Goal: Task Accomplishment & Management: Use online tool/utility

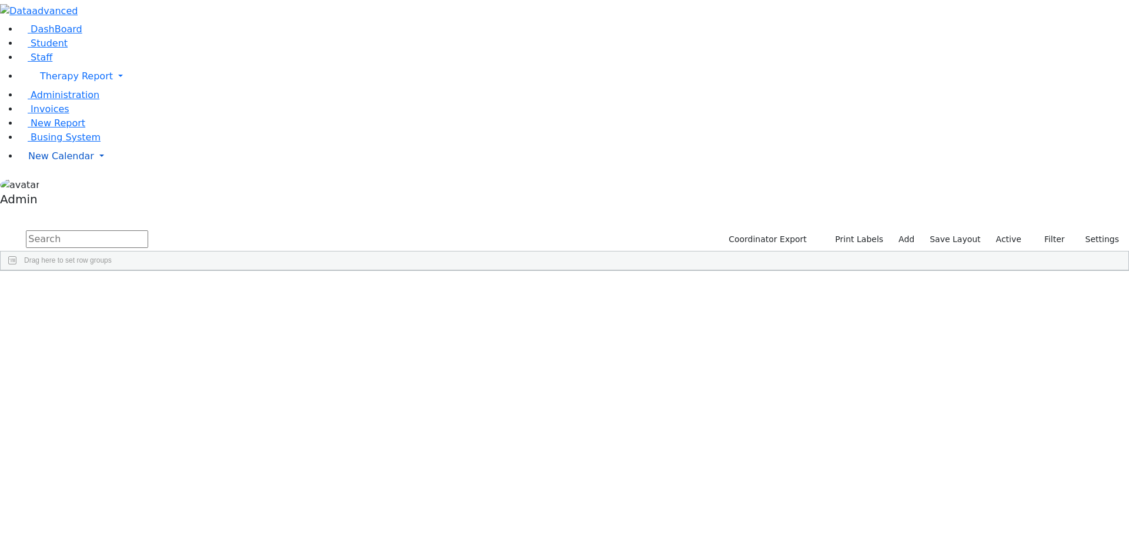
click at [52, 82] on span "New Calendar" at bounding box center [76, 76] width 73 height 11
click at [48, 185] on span "Calendar" at bounding box center [46, 179] width 42 height 11
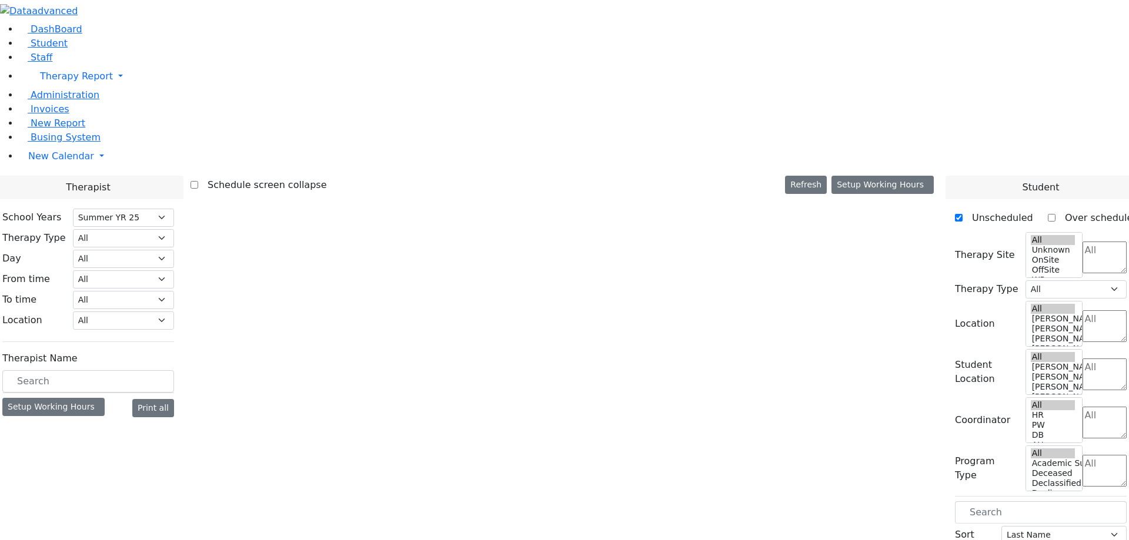
select select "211"
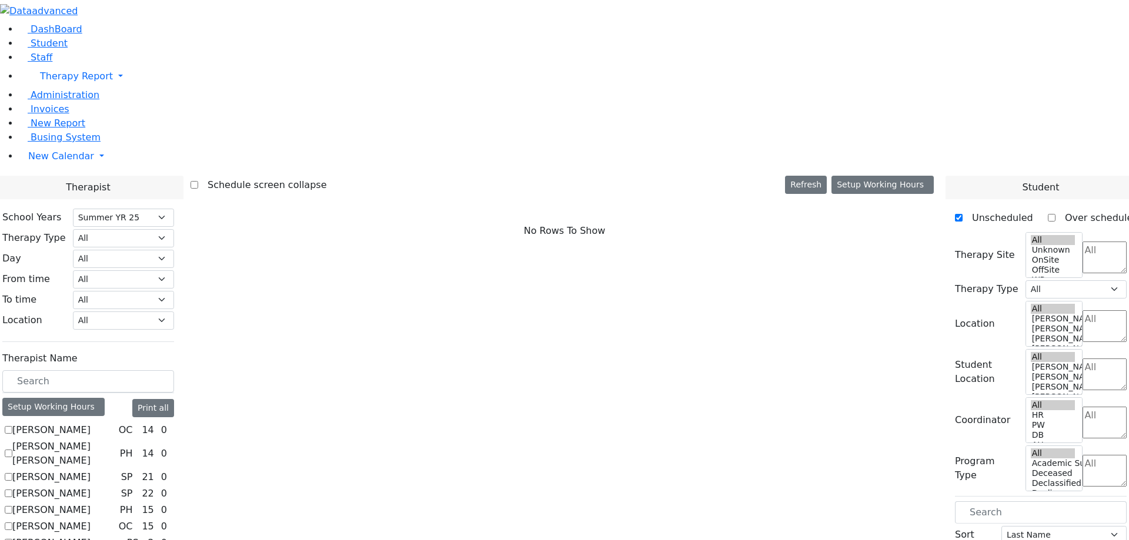
click at [91, 423] on label "[PERSON_NAME]" at bounding box center [51, 430] width 78 height 14
click at [12, 426] on input "[PERSON_NAME]" at bounding box center [9, 430] width 8 height 8
checkbox input "true"
select select "1"
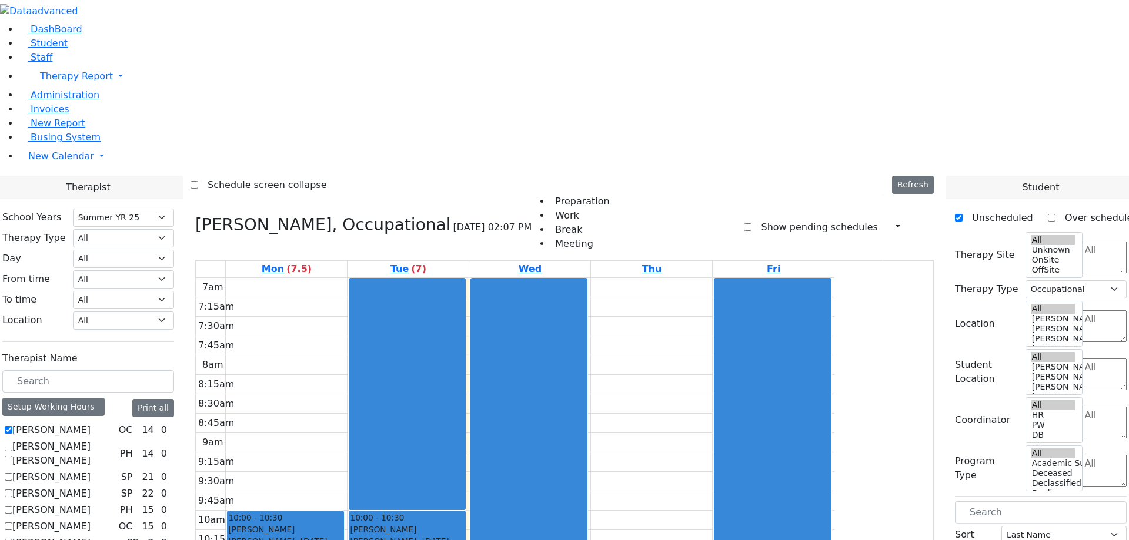
click at [115, 440] on label "[PERSON_NAME] [PERSON_NAME]" at bounding box center [63, 454] width 103 height 28
click at [12, 450] on input "[PERSON_NAME] [PERSON_NAME]" at bounding box center [9, 454] width 8 height 8
checkbox input "true"
select select
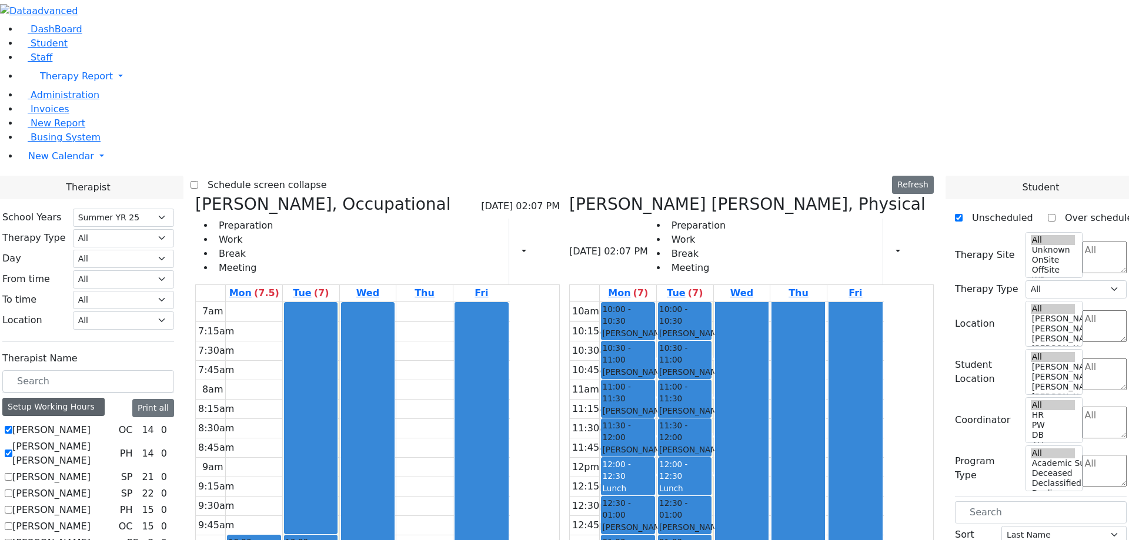
click at [105, 398] on div "Setup Working Hours" at bounding box center [53, 407] width 102 height 18
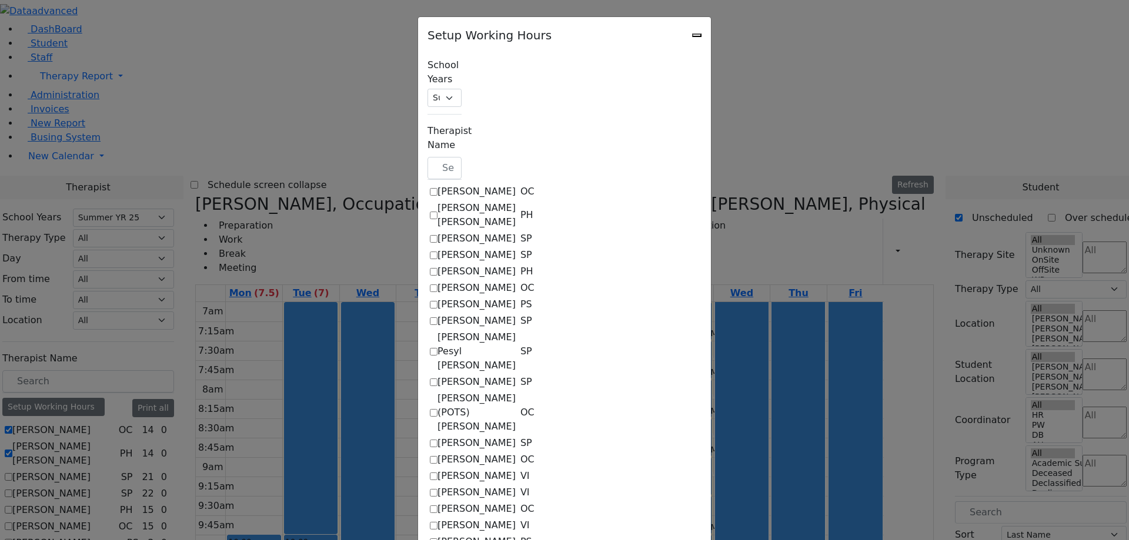
click at [437, 185] on label "[PERSON_NAME]" at bounding box center [476, 192] width 78 height 14
click at [430, 188] on input "[PERSON_NAME]" at bounding box center [434, 192] width 8 height 8
checkbox input "true"
select select "14:00:00"
select select "33"
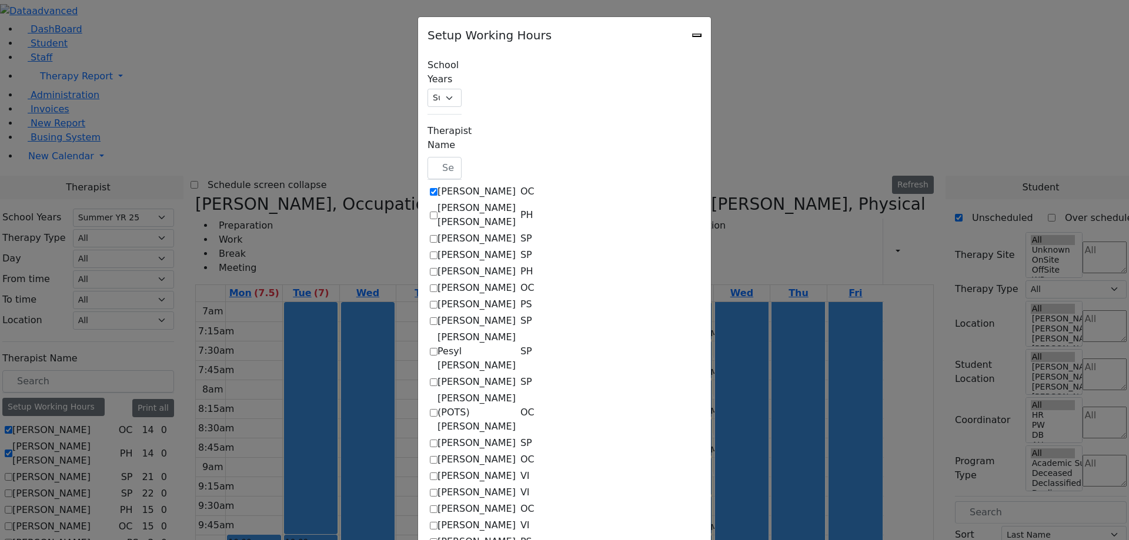
select select "15:00:00"
select select "17:00:00"
select select "1"
select select "10:00:00"
select select "14:00:00"
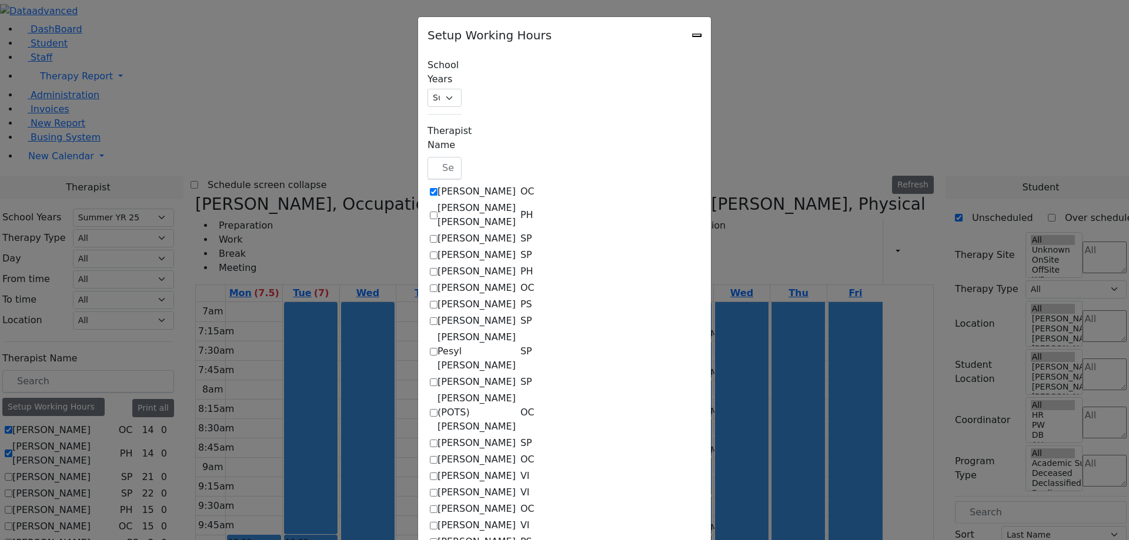
select select "33"
select select "15:00:00"
select select "17:00:00"
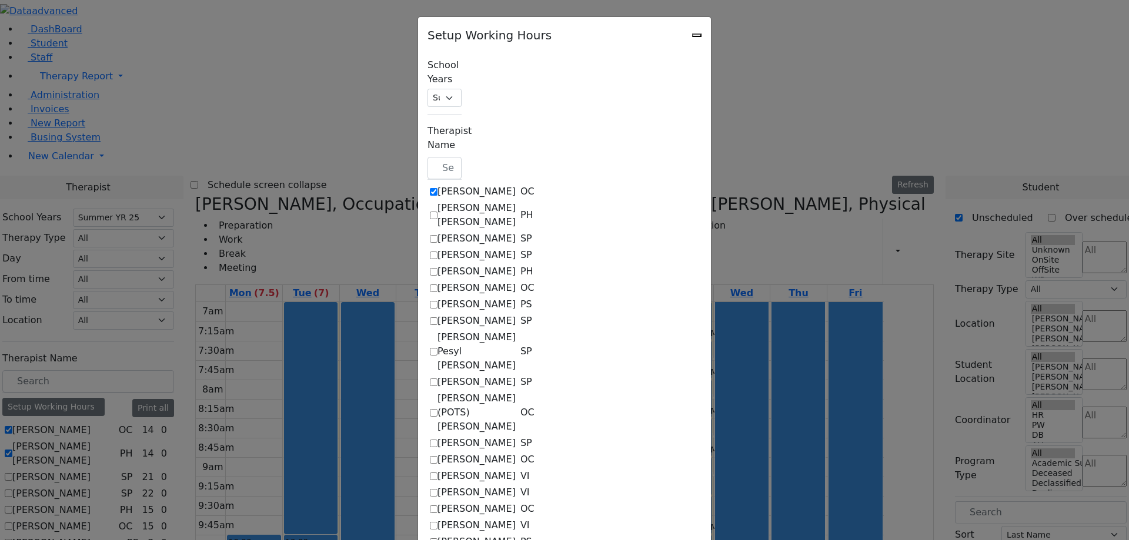
select select "15:00:00"
select select "1"
select select "15:00:00"
select select "17:00:00"
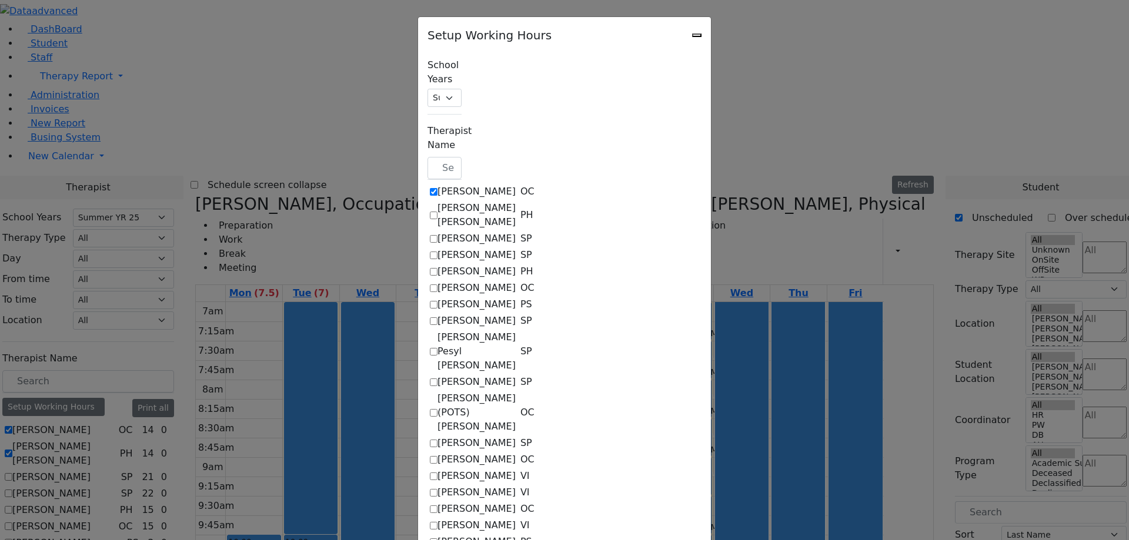
select select "17:00:00"
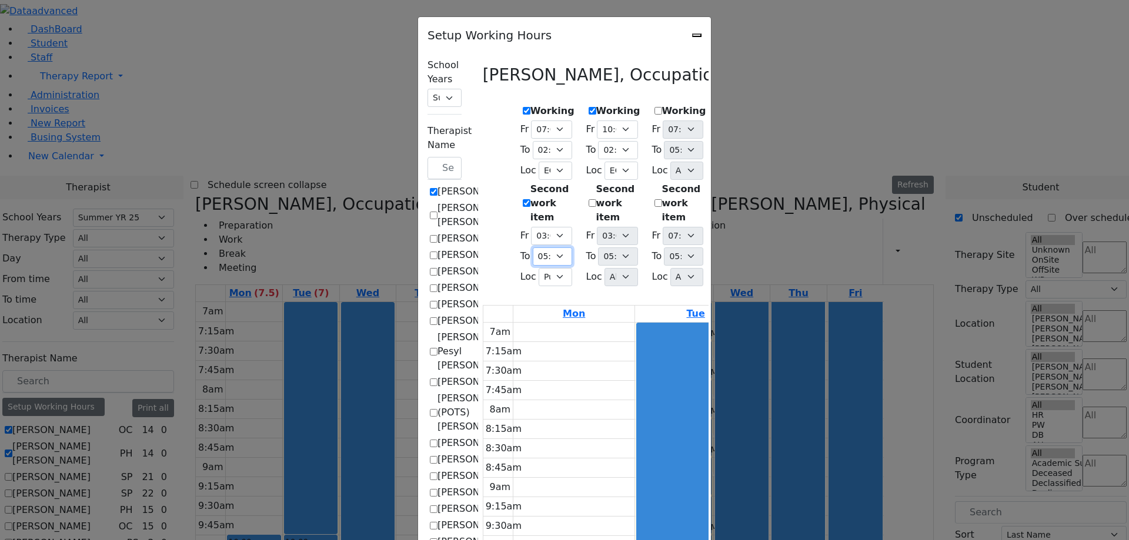
click at [533, 248] on select "07:15 AM 07:30 AM 07:45 AM 08:00 AM 08:15 AM 08:30 AM 08:45 AM 09:00 AM 09:15 A…" at bounding box center [552, 257] width 39 height 18
click at [533, 143] on select "07:15 AM 07:30 AM 07:45 AM 08:00 AM 08:15 AM 08:30 AM 08:45 AM 09:00 AM 09:15 A…" at bounding box center [552, 150] width 39 height 18
click at [492, 255] on div "Working Fr 07:00 AM 07:15 AM 07:30 AM 07:45 AM 08:00 AM 08:15 AM 08:30 AM 08:45…" at bounding box center [664, 196] width 362 height 213
click at [539, 268] on select "All Binyan Klein 5 Binyan Klein 4 Binyan Klein 3 Binyan Klein 2 Binyan Klein 1 …" at bounding box center [556, 277] width 34 height 18
drag, startPoint x: 496, startPoint y: 245, endPoint x: 480, endPoint y: 247, distance: 15.4
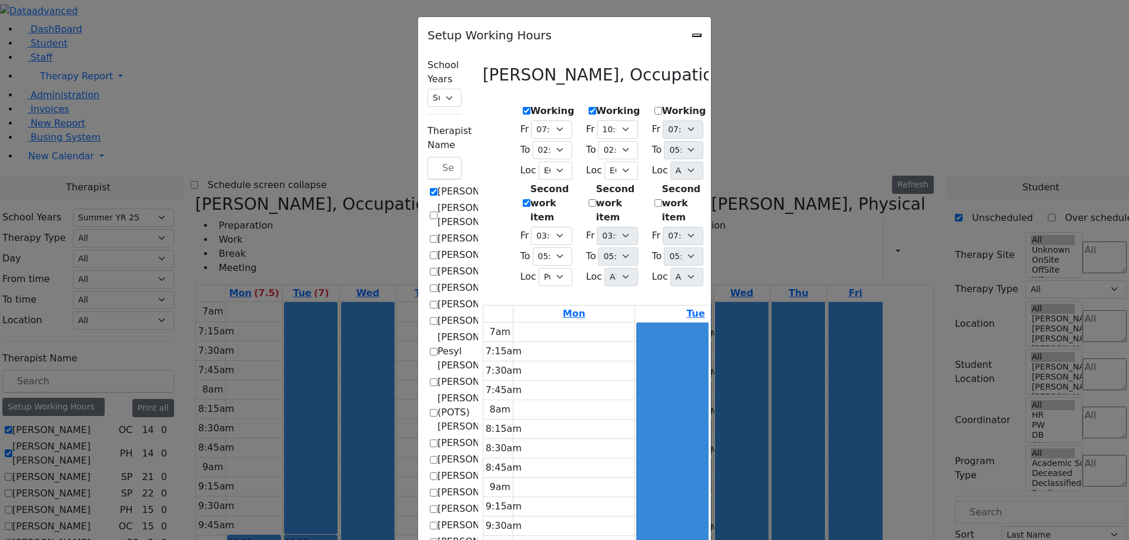
click at [586, 245] on div "Fr 07:00 AM 07:15 AM 07:30 AM 07:45 AM 08:00 AM 08:15 AM 08:30 AM 08:45 AM 09:0…" at bounding box center [613, 258] width 54 height 62
click at [533, 248] on select "07:15 AM 07:30 AM 07:45 AM 08:00 AM 08:15 AM 08:30 AM 08:45 AM 09:00 AM 09:15 A…" at bounding box center [552, 257] width 39 height 18
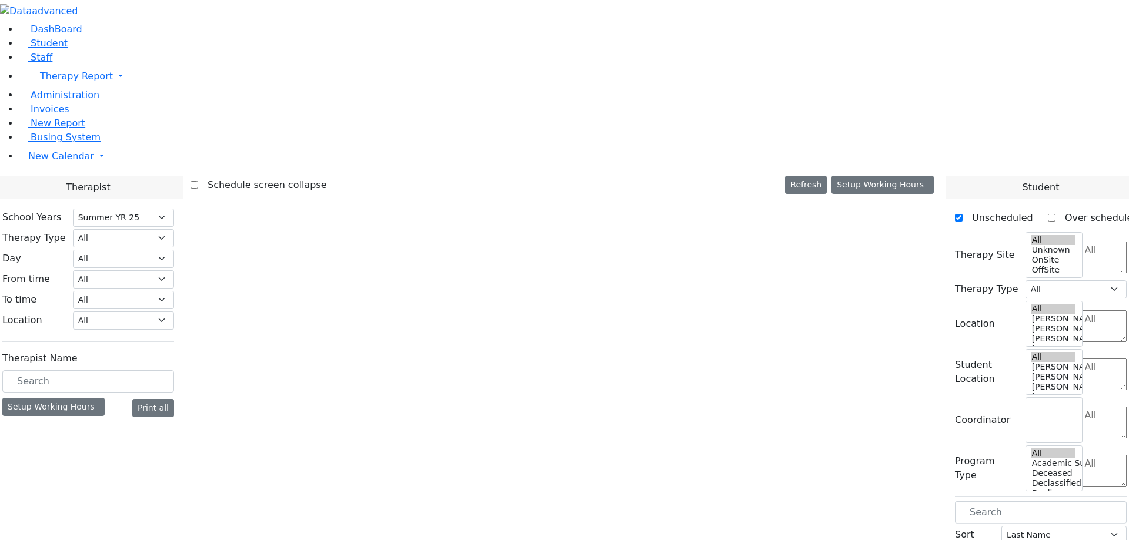
select select "211"
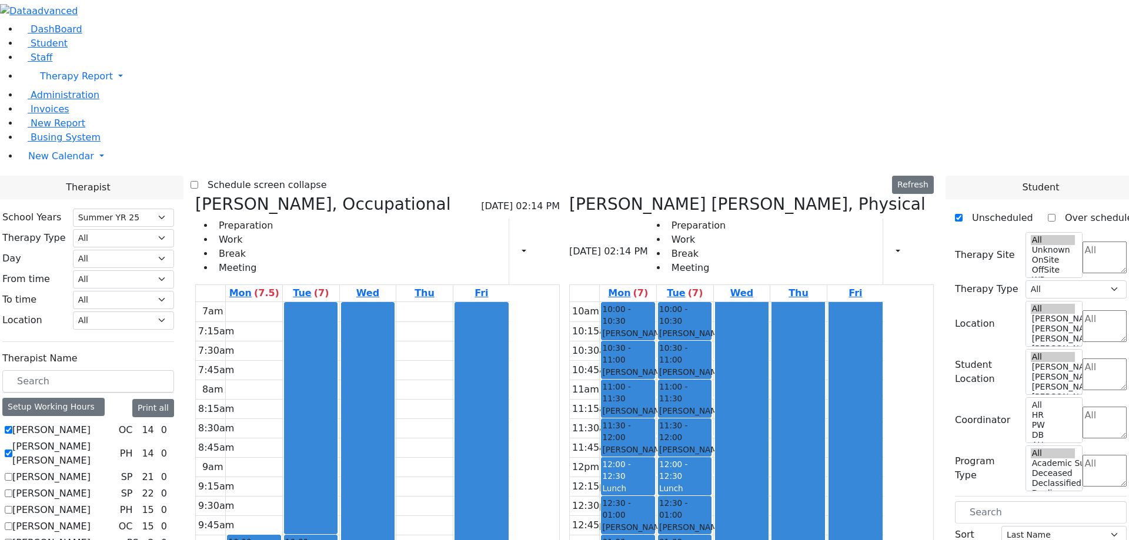
click at [548, 242] on div at bounding box center [545, 252] width 6 height 20
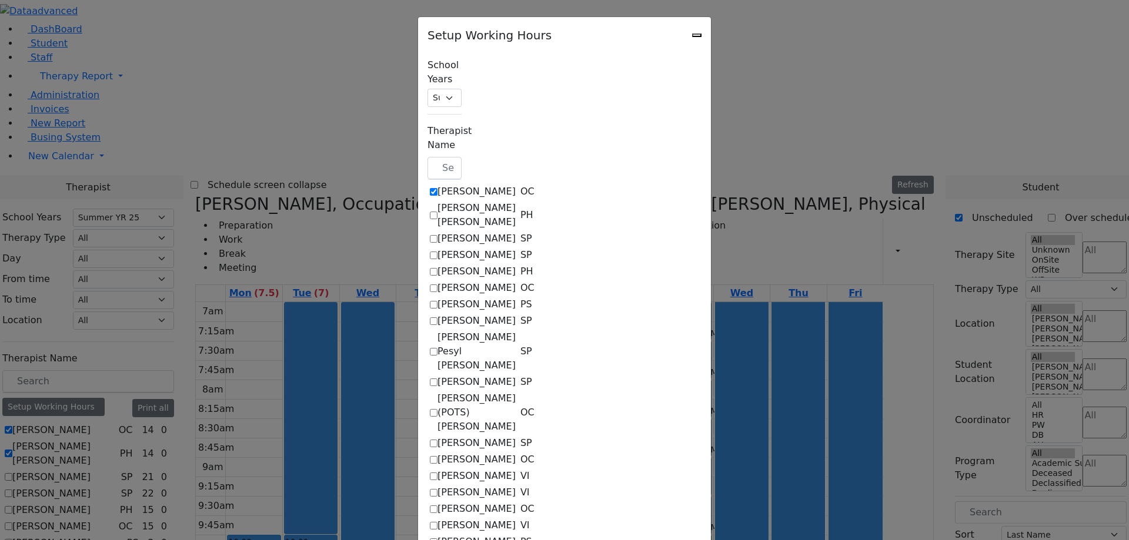
checkbox input "true"
select select "14:00:00"
select select "33"
select select "15:00:00"
select select "17:00:00"
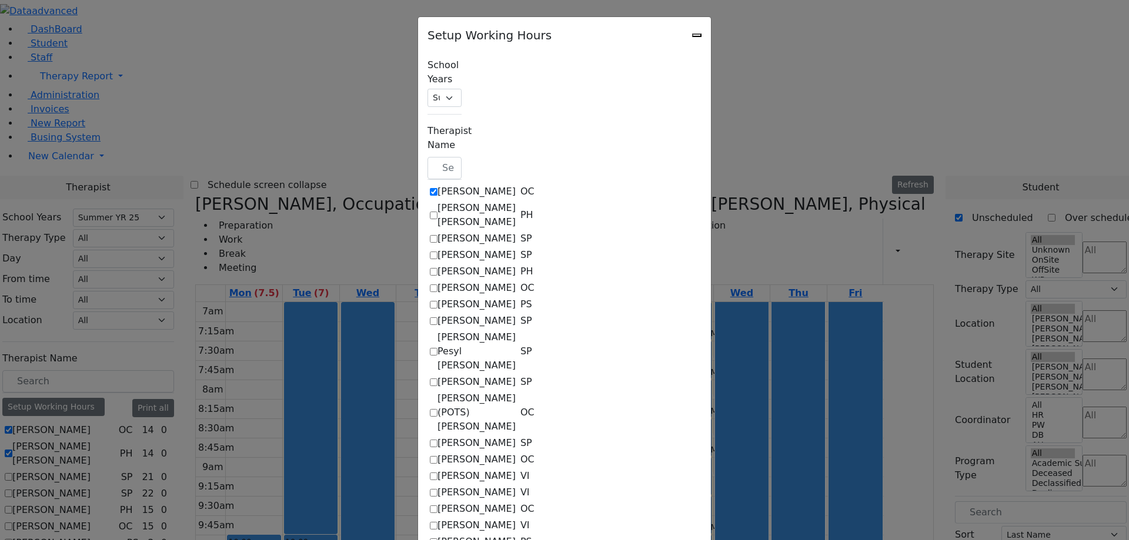
select select "1"
select select "10:00:00"
select select "14:00:00"
select select "33"
select select "15:00:00"
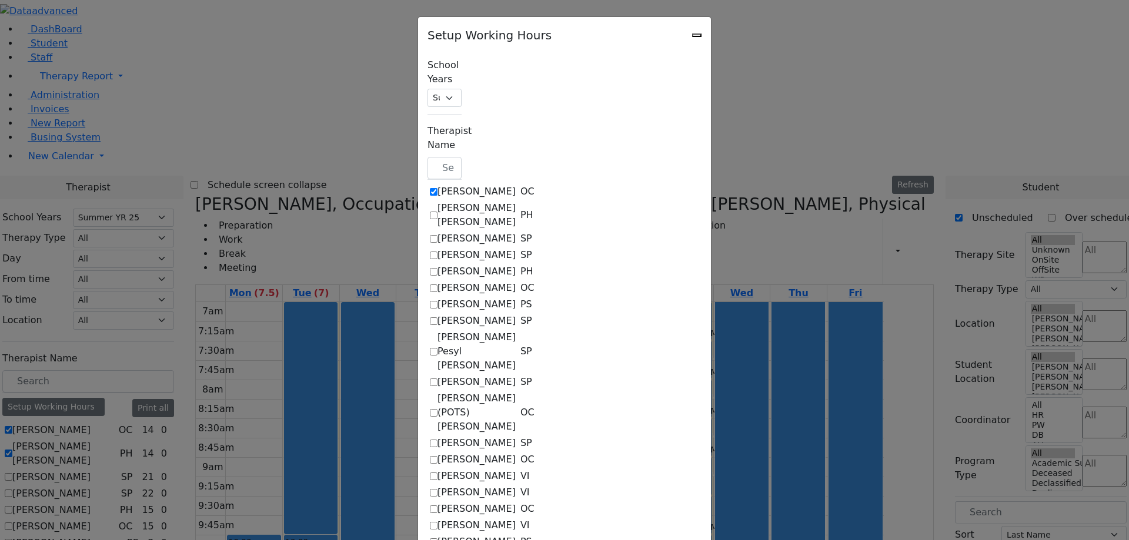
select select
select select "17:00:00"
select select "15:00:00"
select select "1"
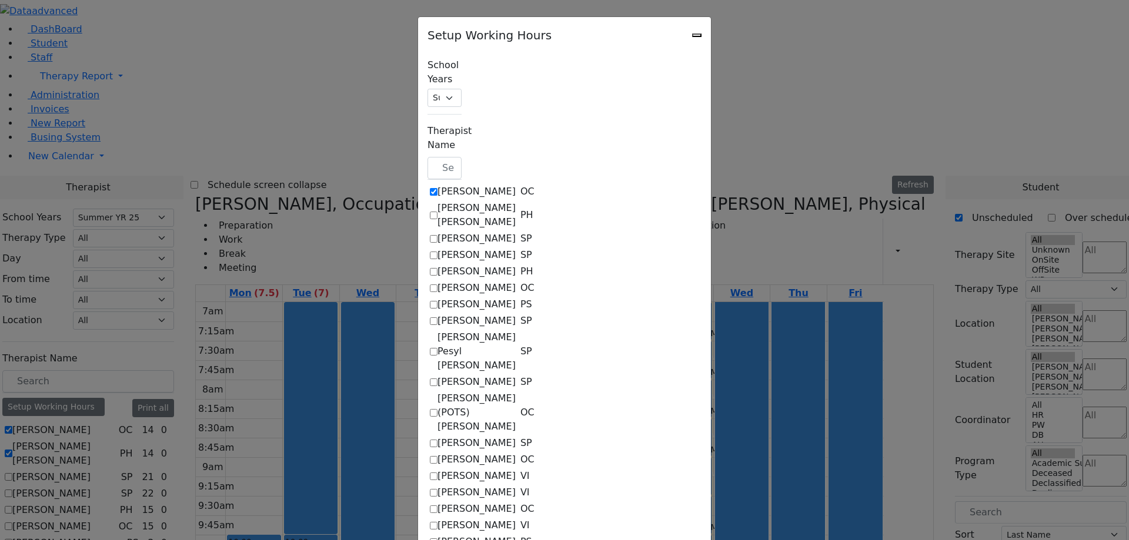
select select "15:00:00"
select select
select select "17:00:00"
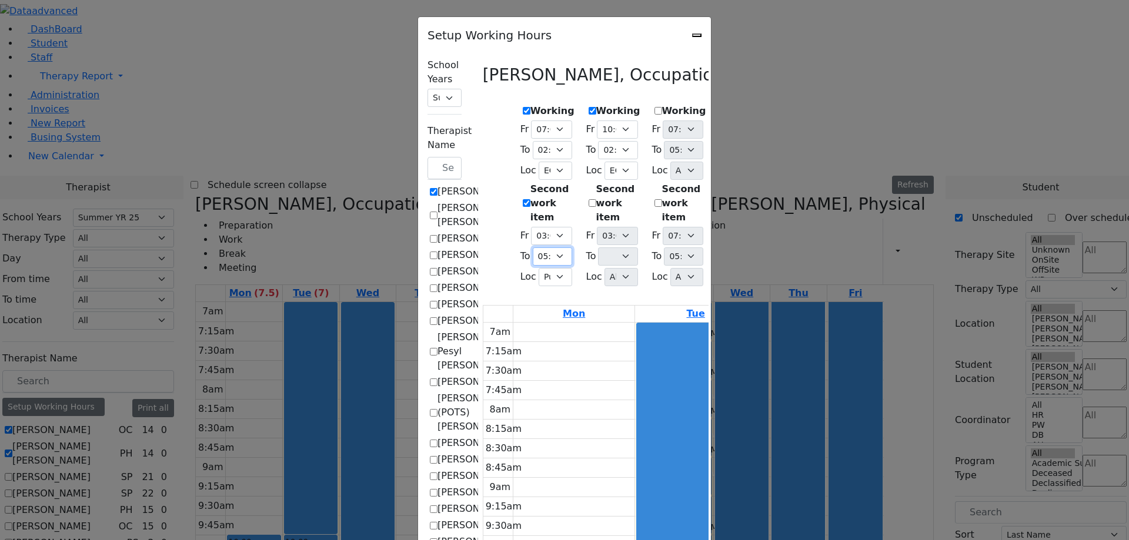
click at [533, 248] on select "07:15 AM 07:30 AM 07:45 AM 08:00 AM 08:15 AM 08:30 AM 08:45 AM 09:00 AM 09:15 A…" at bounding box center [552, 257] width 39 height 18
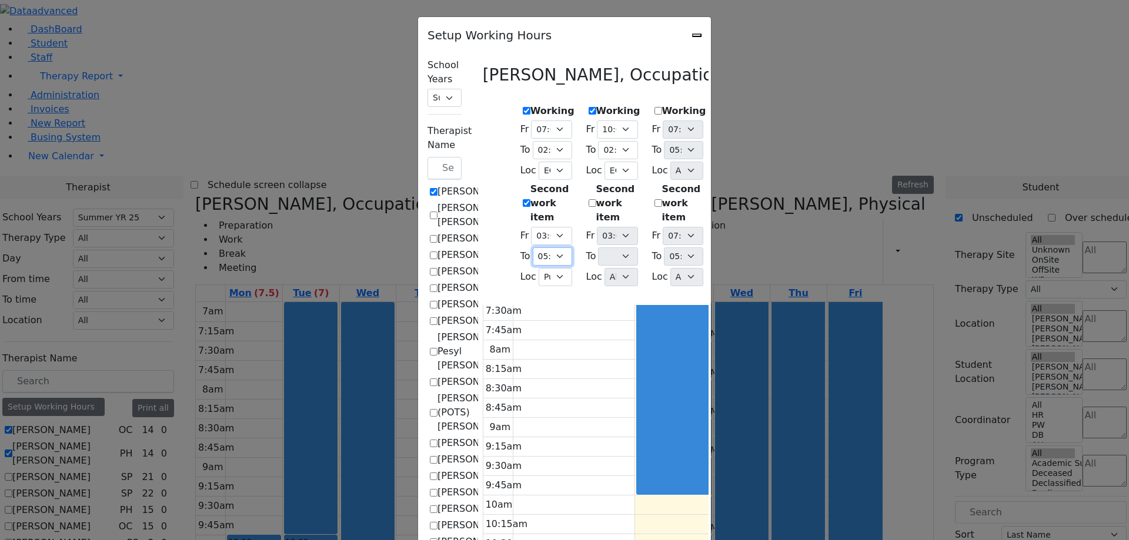
scroll to position [118, 0]
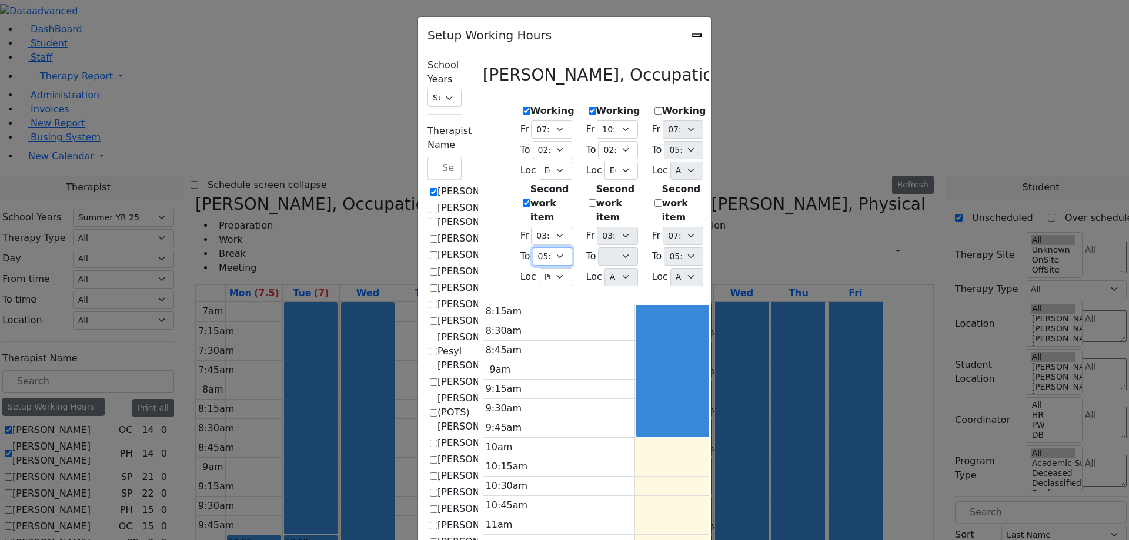
click at [533, 248] on select "07:15 AM 07:30 AM 07:45 AM 08:00 AM 08:15 AM 08:30 AM 08:45 AM 09:00 AM 09:15 A…" at bounding box center [552, 257] width 39 height 18
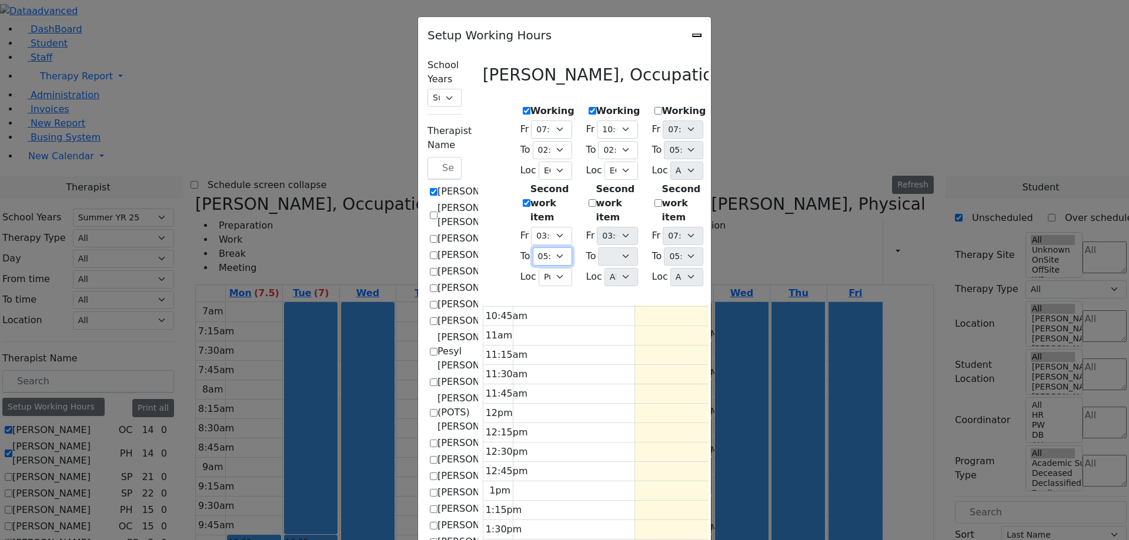
scroll to position [308, 0]
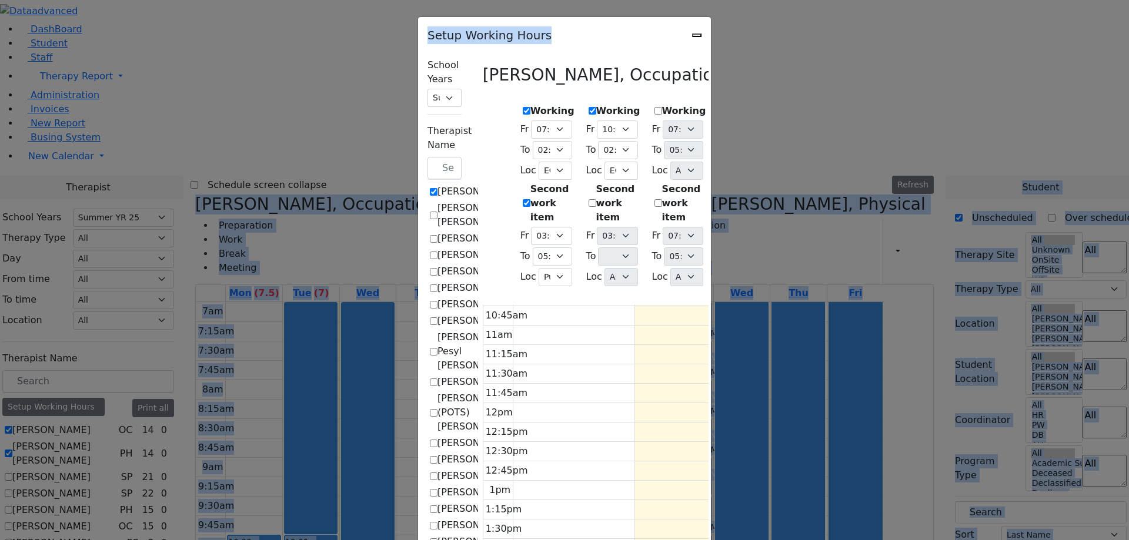
drag, startPoint x: 495, startPoint y: 23, endPoint x: 492, endPoint y: -1, distance: 23.7
click at [533, 248] on select "07:15 AM 07:30 AM 07:45 AM 08:00 AM 08:15 AM 08:30 AM 08:45 AM 09:00 AM 09:15 A…" at bounding box center [552, 257] width 39 height 18
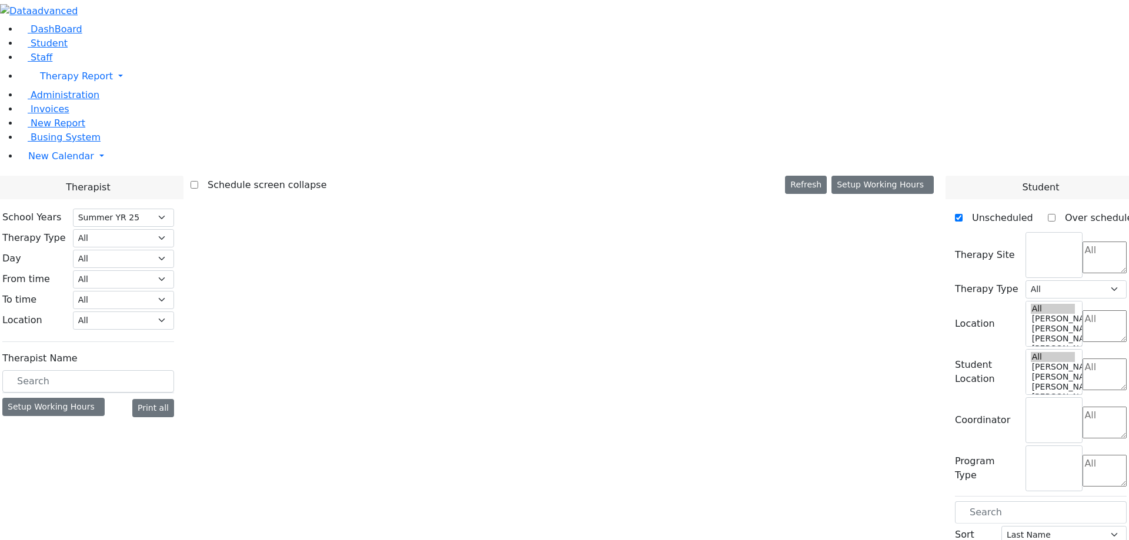
select select "211"
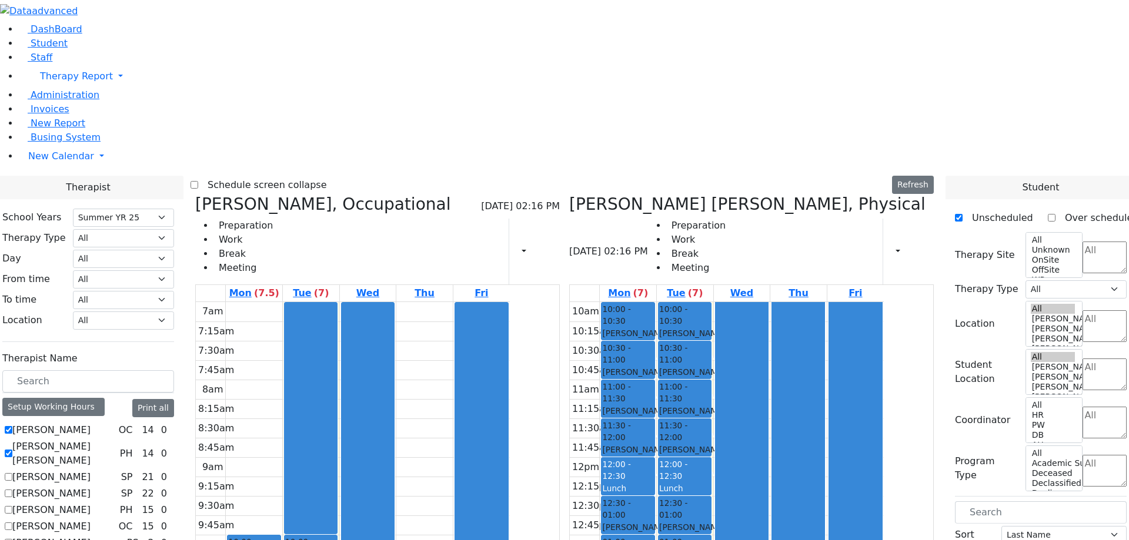
click at [545, 246] on icon at bounding box center [545, 251] width 0 height 11
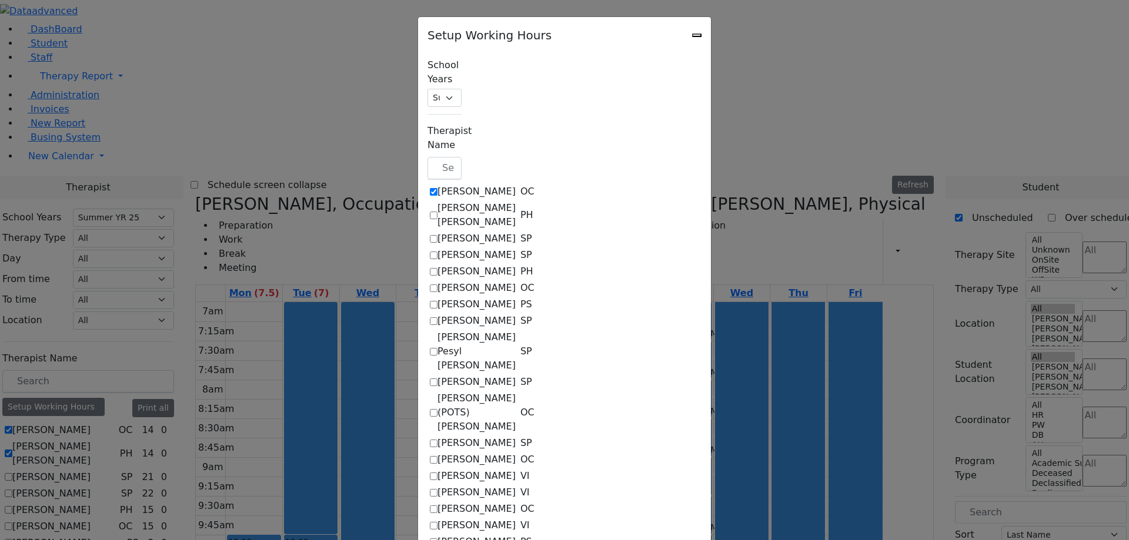
checkbox input "true"
select select "14:00:00"
select select "33"
select select "15:00:00"
select select "17:00:00"
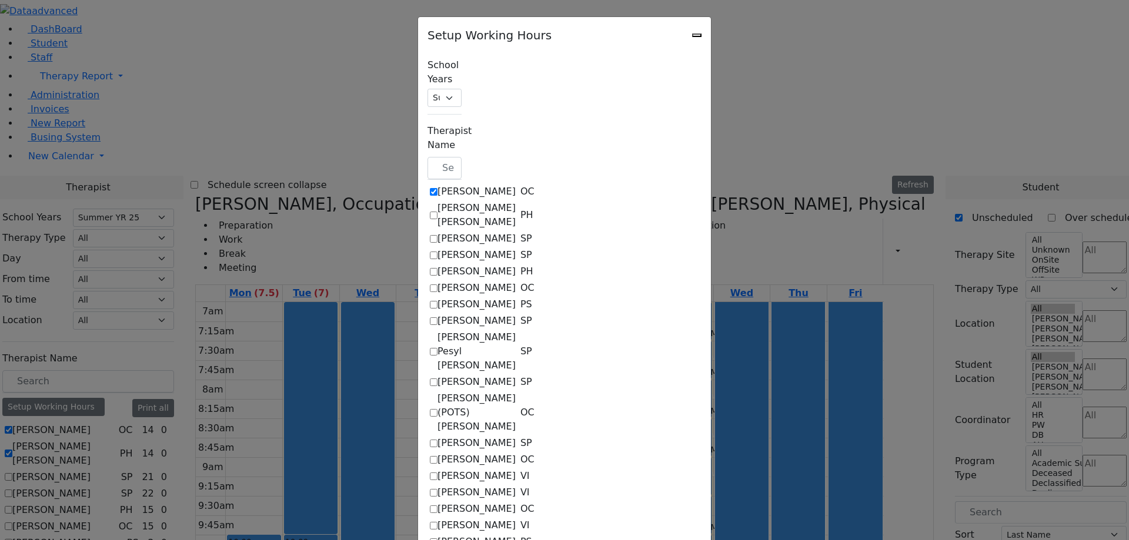
select select "1"
select select "10:00:00"
select select "14:00:00"
select select "33"
select select "15:00:00"
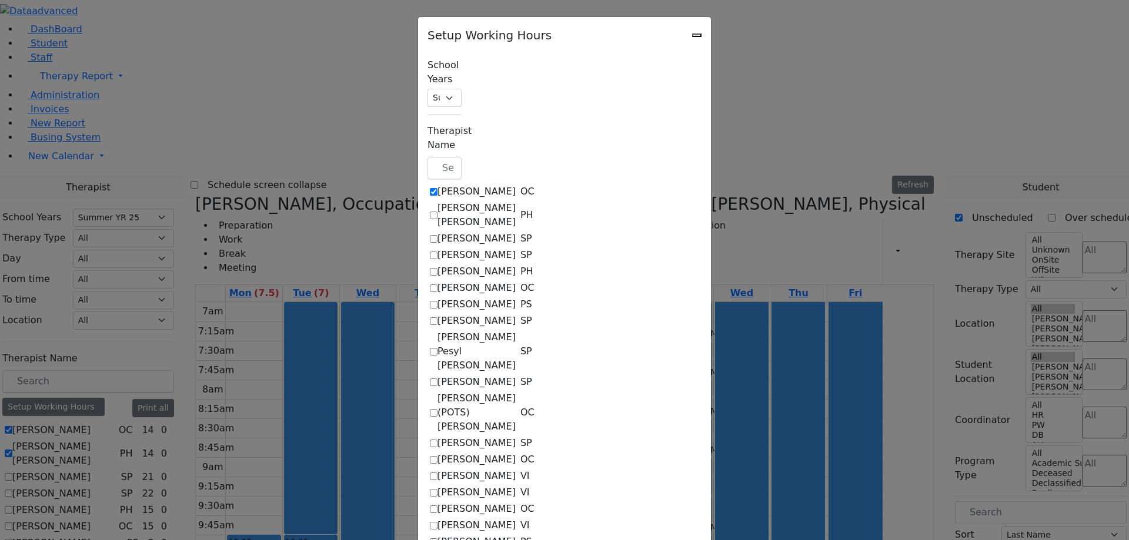
select select
select select "17:00:00"
select select "15:00:00"
select select "1"
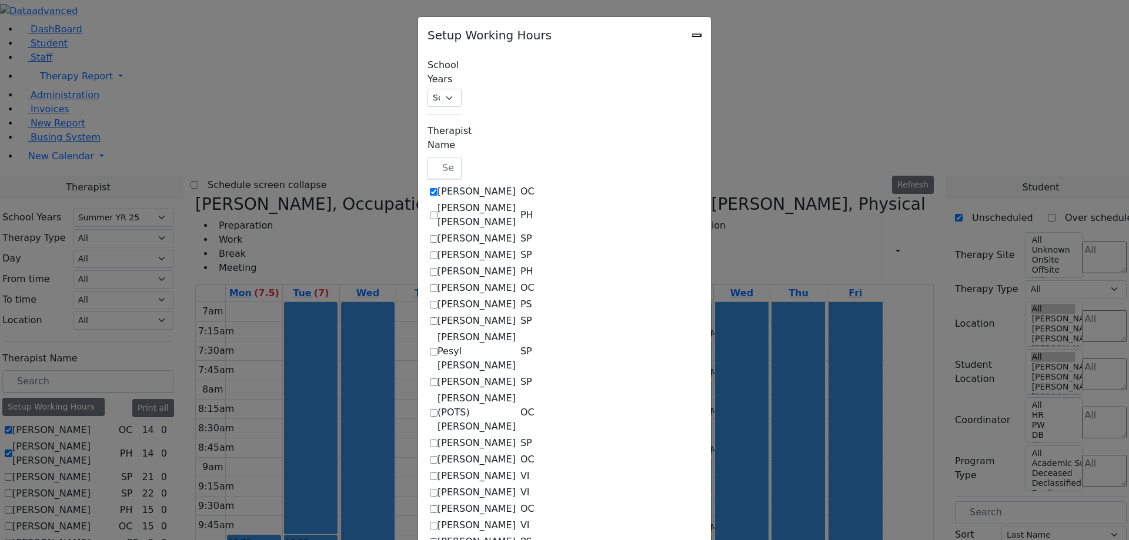
select select "15:00:00"
select select
select select "17:00:00"
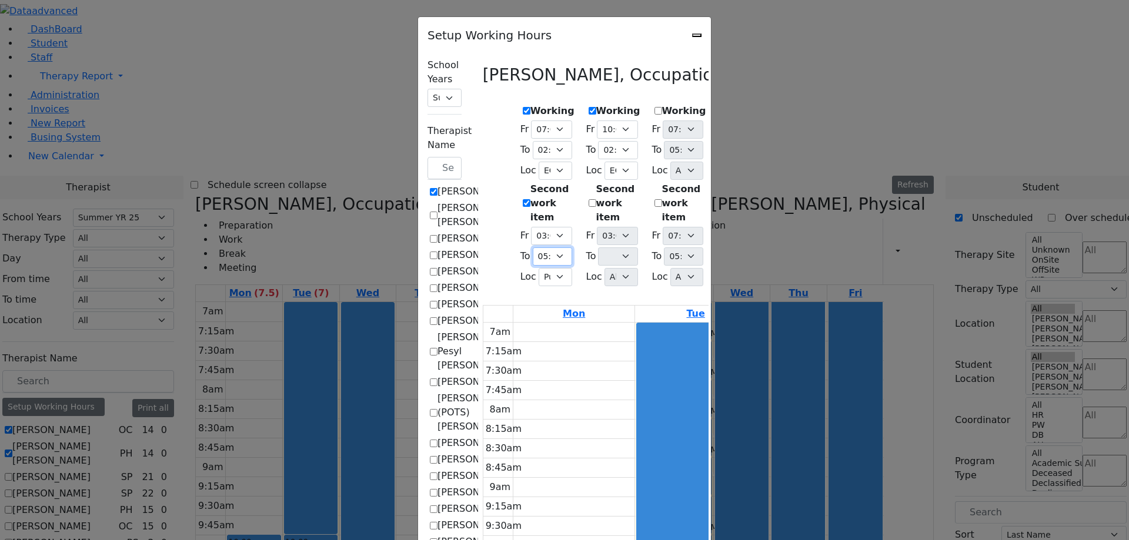
click at [533, 248] on select "07:15 AM 07:30 AM 07:45 AM 08:00 AM 08:15 AM 08:30 AM 08:45 AM 09:00 AM 09:15 A…" at bounding box center [552, 257] width 39 height 18
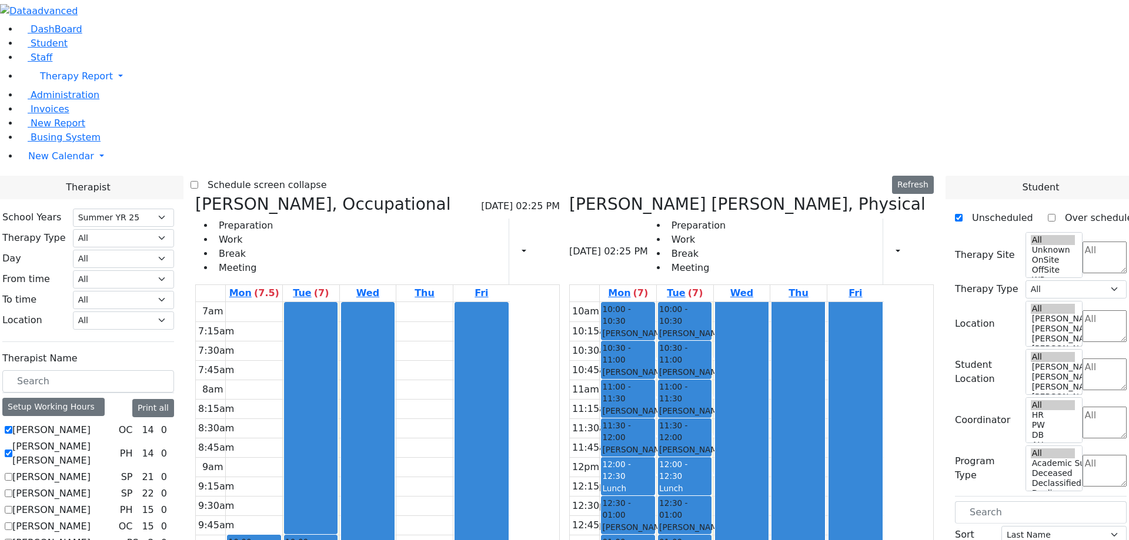
select select "211"
click at [545, 246] on icon at bounding box center [545, 251] width 0 height 11
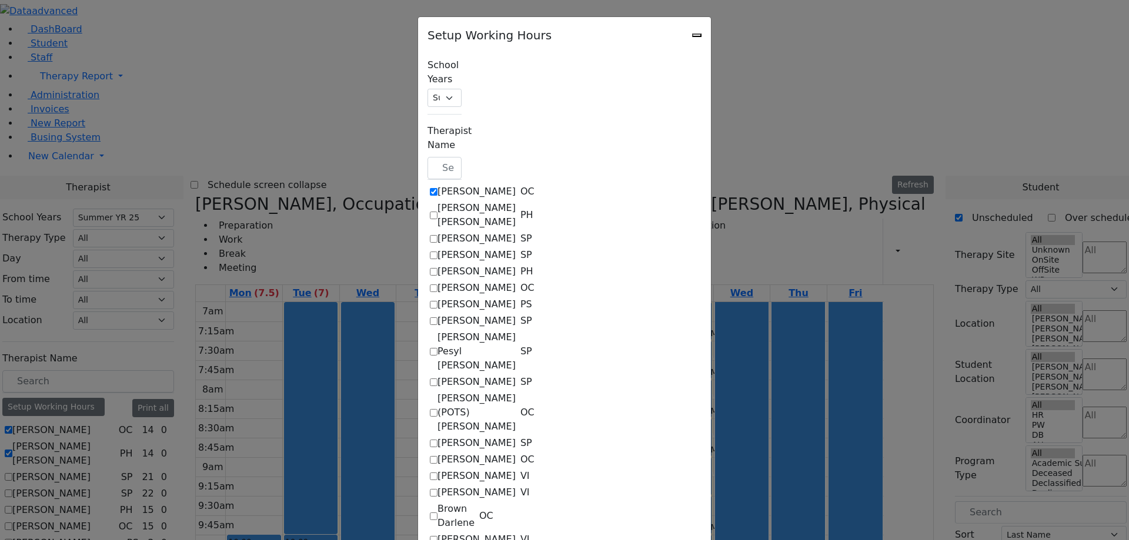
checkbox input "true"
select select "14:00:00"
select select "33"
select select "15:00:00"
select select "17:00:00"
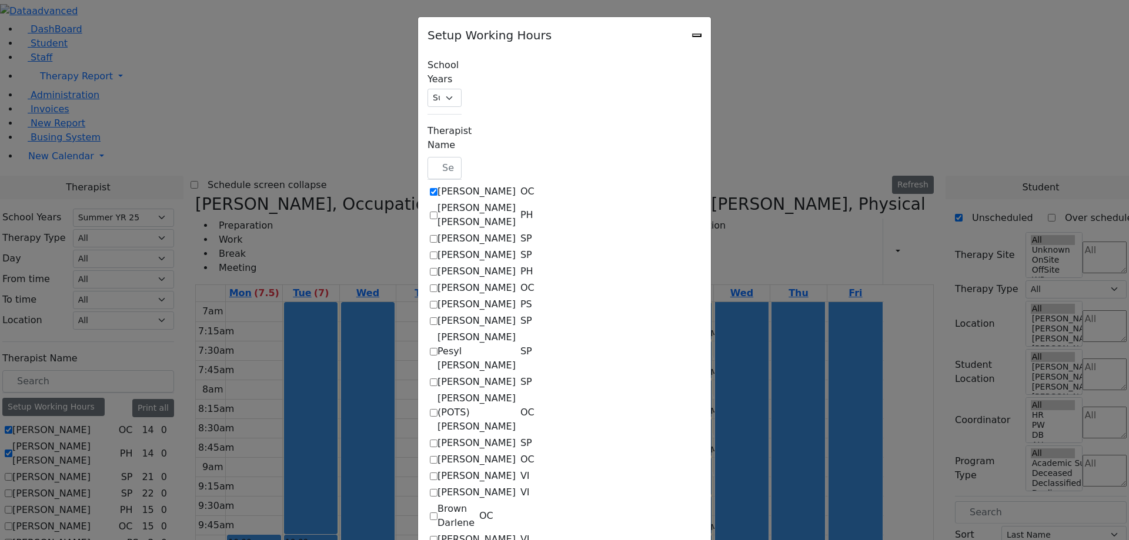
select select "1"
select select "10:00:00"
select select "14:00:00"
select select "33"
select select "15:00:00"
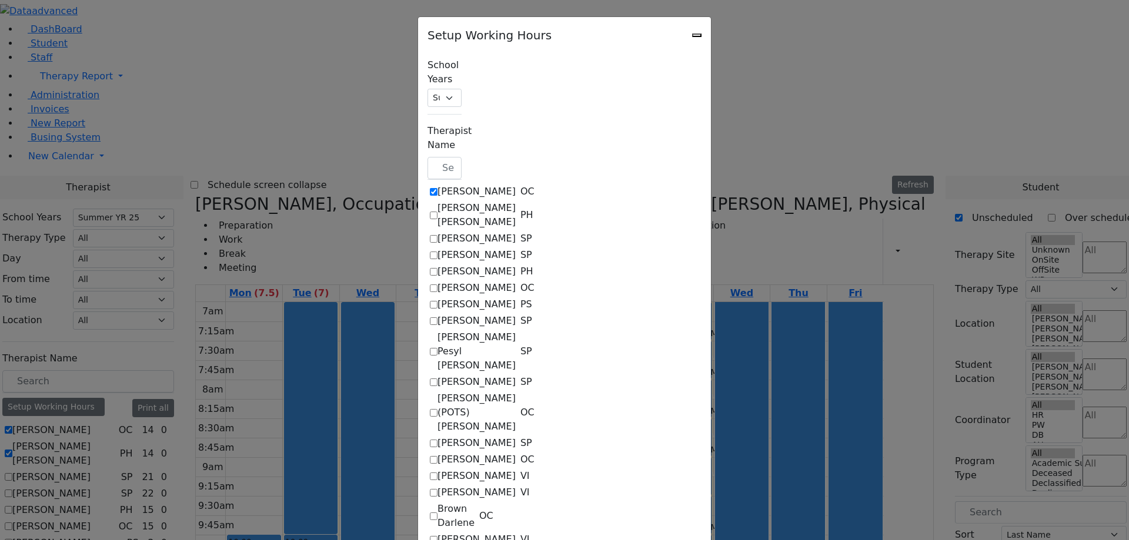
select select "19:00:00"
select select "15:00:00"
select select "1"
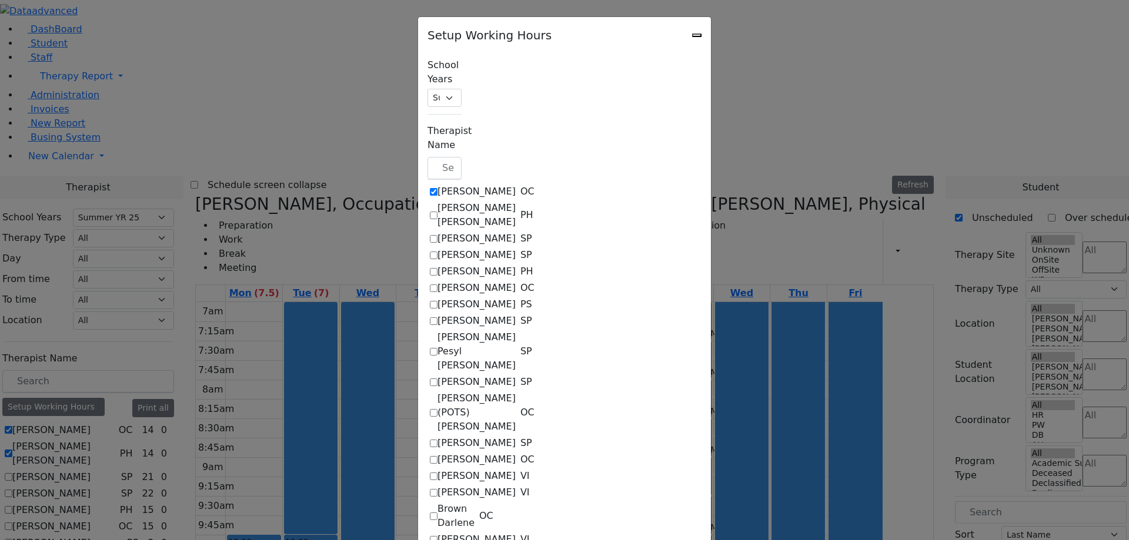
select select "15:00:00"
select select "19:00:00"
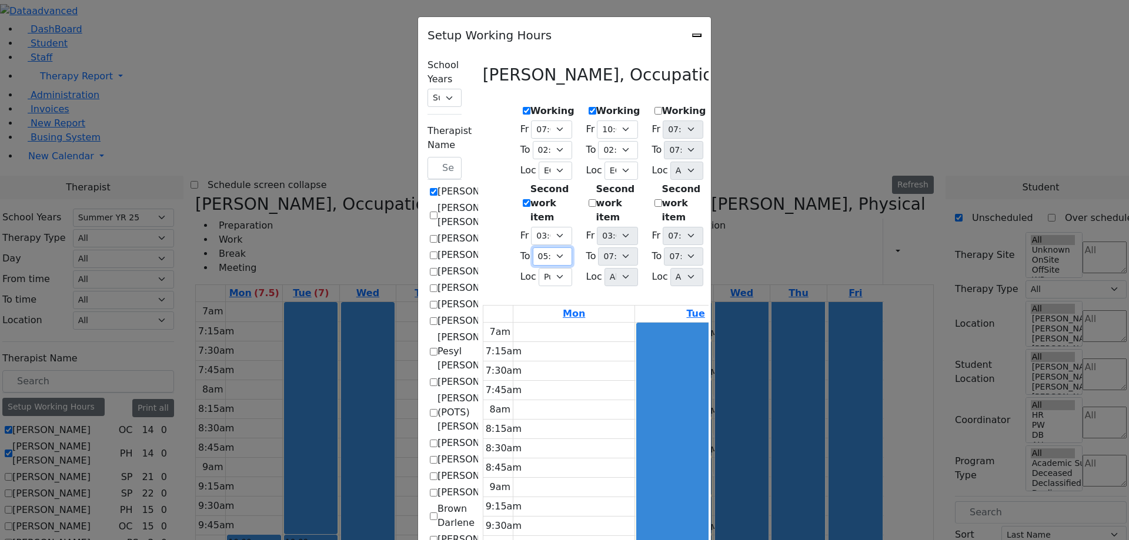
click at [533, 248] on select "07:15 AM 07:30 AM 07:45 AM 08:00 AM 08:15 AM 08:30 AM 08:45 AM 09:00 AM 09:15 A…" at bounding box center [552, 257] width 39 height 18
select select "19:00:00"
click at [533, 248] on select "07:15 AM 07:30 AM 07:45 AM 08:00 AM 08:15 AM 08:30 AM 08:45 AM 09:00 AM 09:15 A…" at bounding box center [552, 257] width 39 height 18
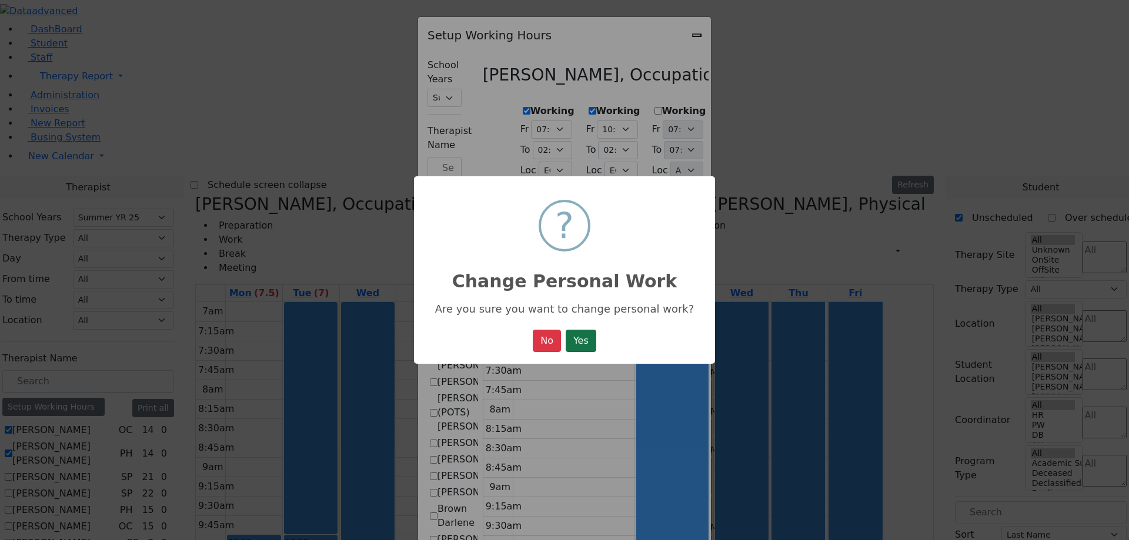
click at [579, 352] on button "Yes" at bounding box center [581, 341] width 31 height 22
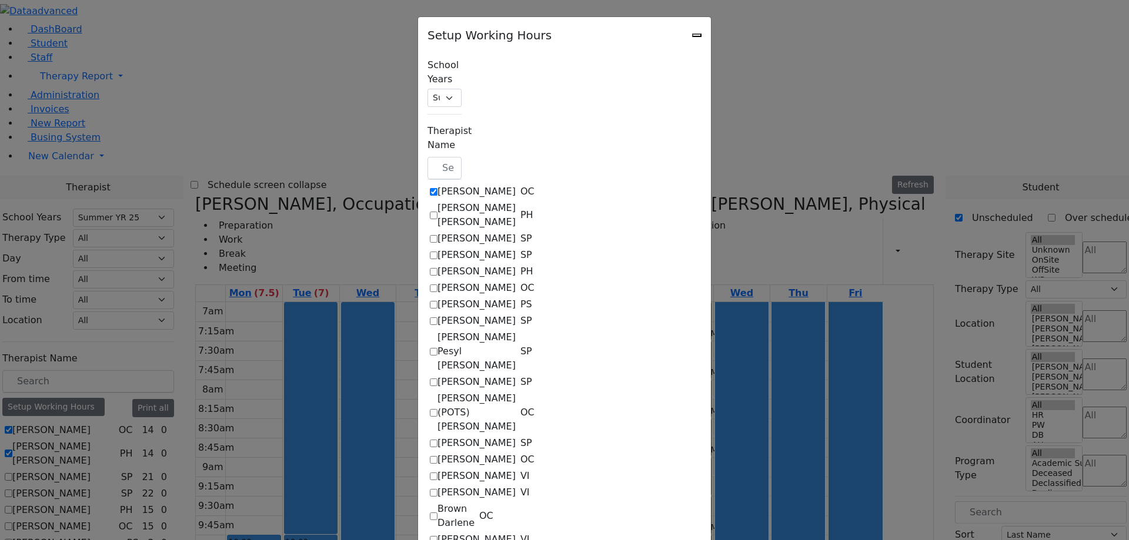
select select "14:00:00"
select select "33"
select select "15:00:00"
select select "19:00:00"
select select "1"
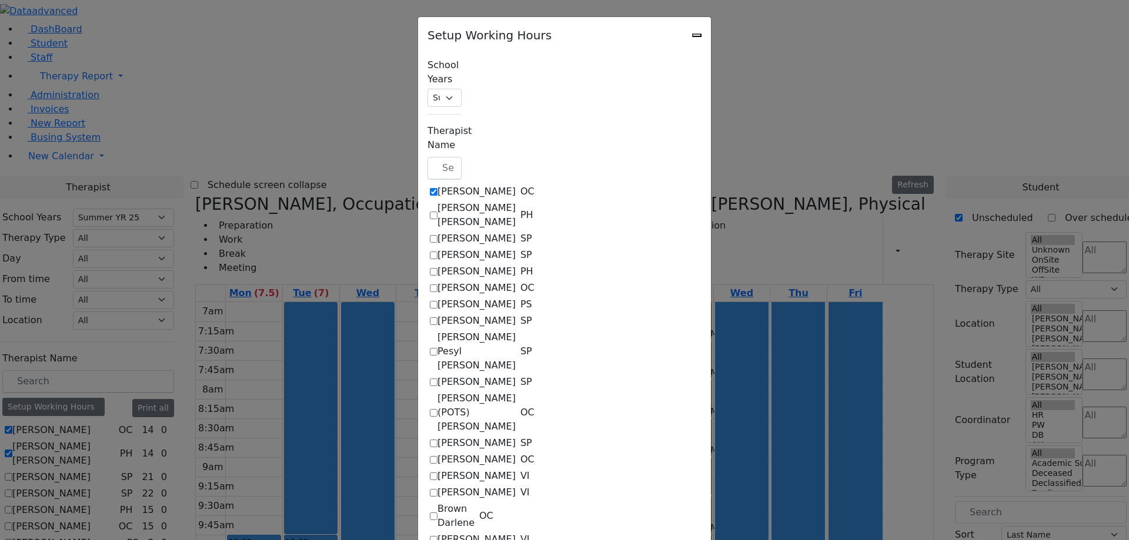
select select "10:00:00"
select select "14:00:00"
select select "33"
select select "15:00:00"
select select "19:00:00"
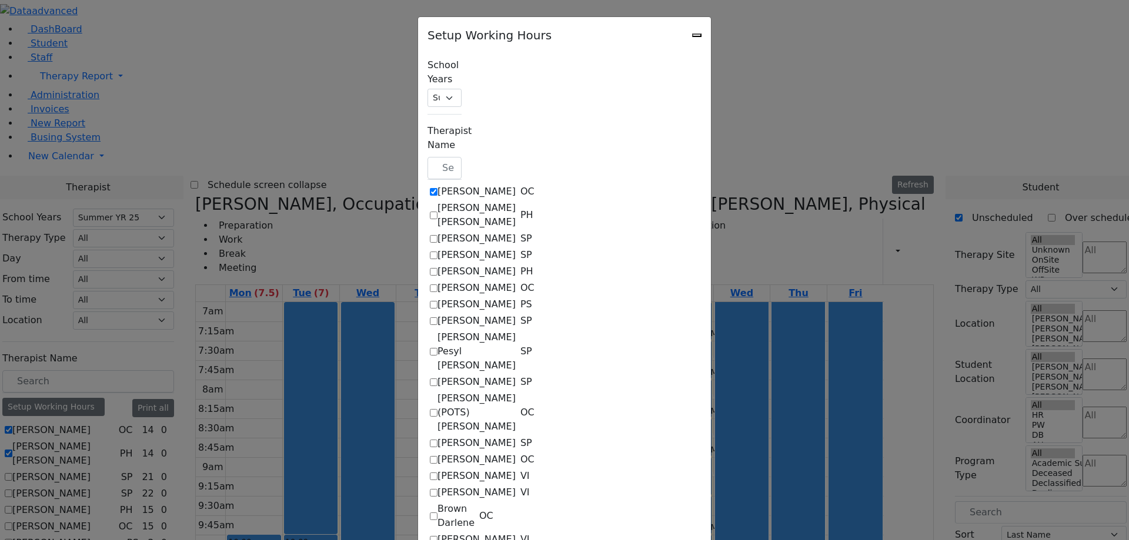
select select "19:00:00"
select select "15:00:00"
select select "1"
select select "15:00:00"
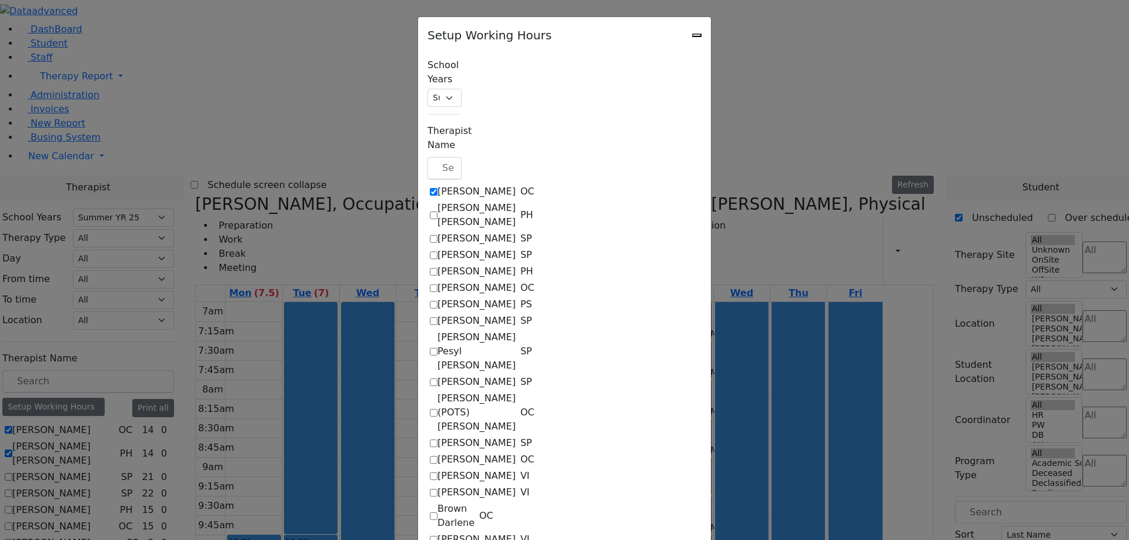
select select "19:00:00"
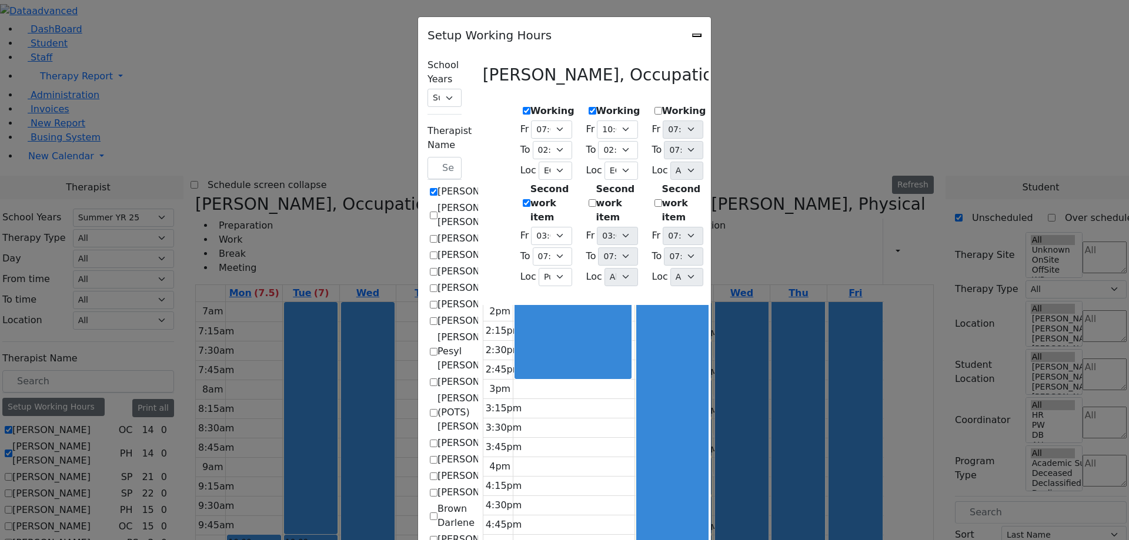
scroll to position [713, 0]
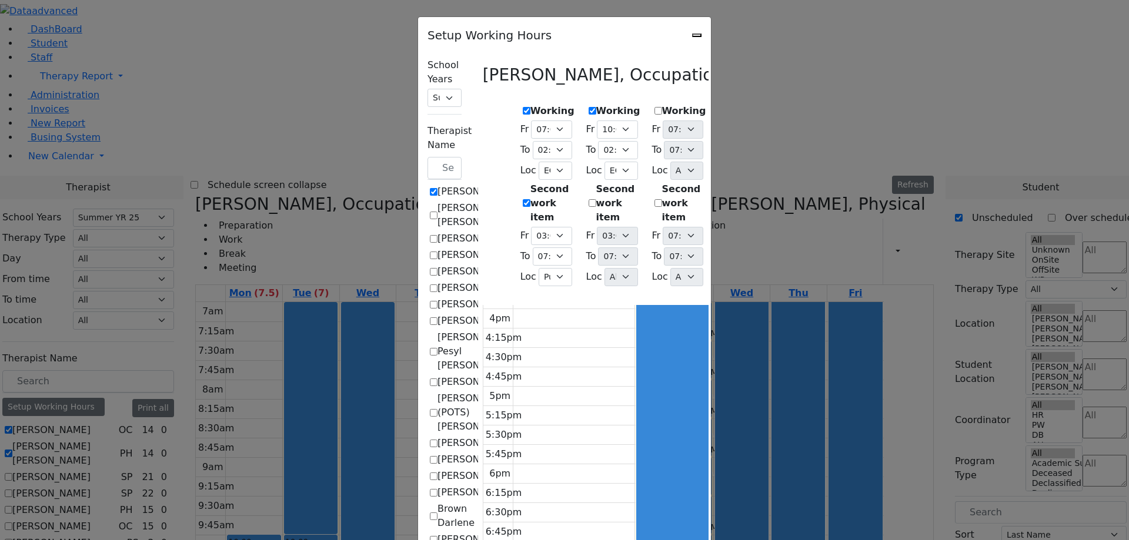
click at [697, 35] on icon "Close" at bounding box center [697, 35] width 0 height 0
checkbox input "false"
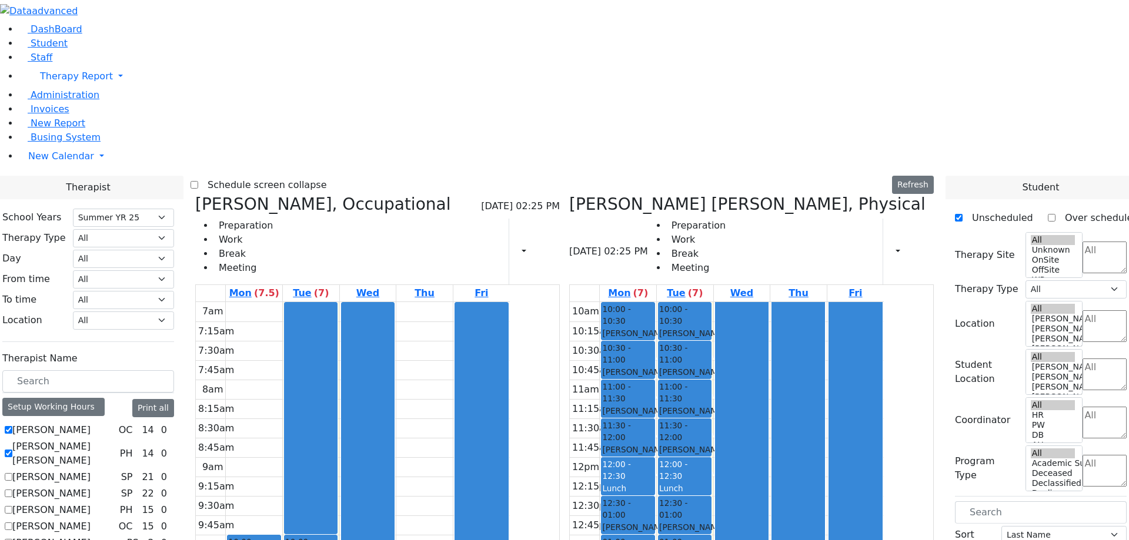
scroll to position [478, 0]
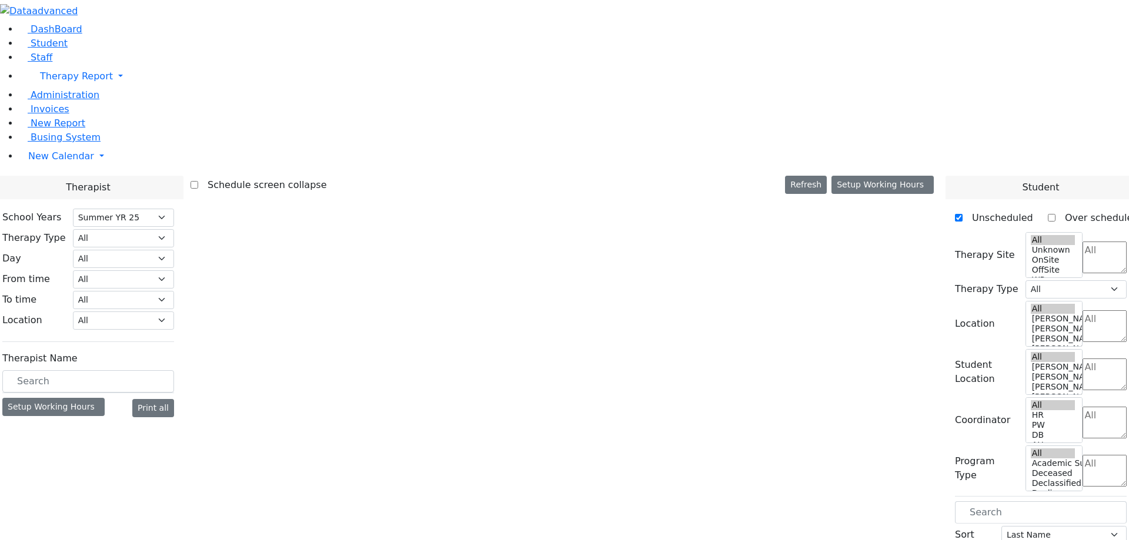
select select "211"
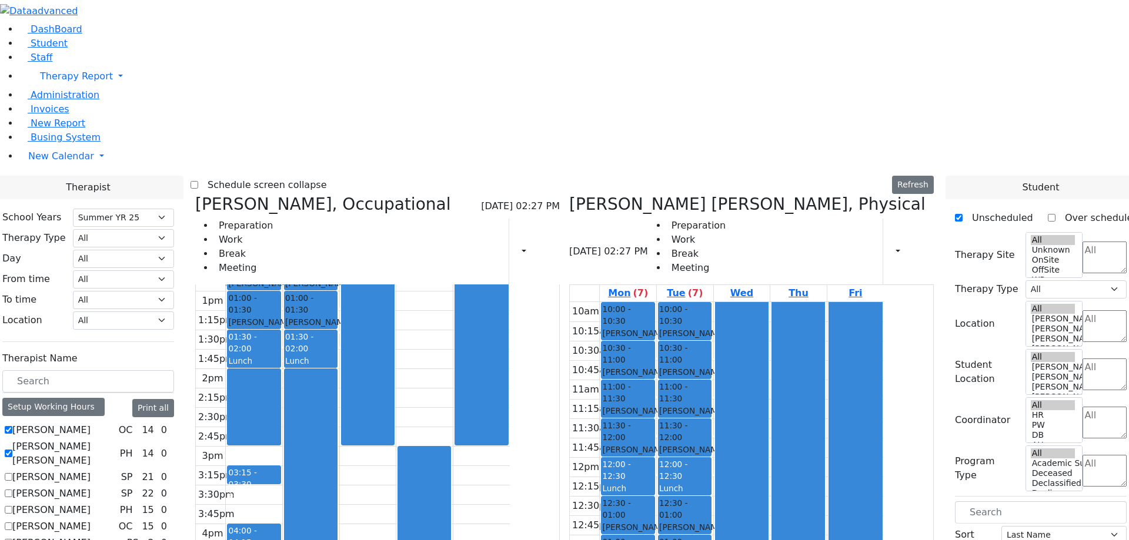
scroll to position [478, 0]
click at [517, 246] on icon "button" at bounding box center [517, 251] width 0 height 11
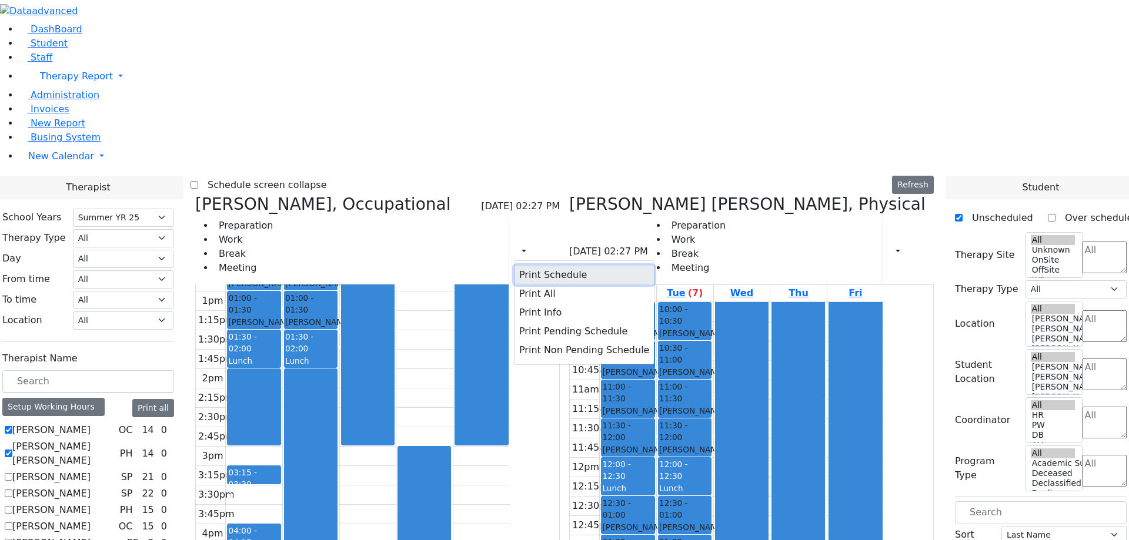
click at [580, 266] on button "Print Schedule" at bounding box center [584, 275] width 139 height 19
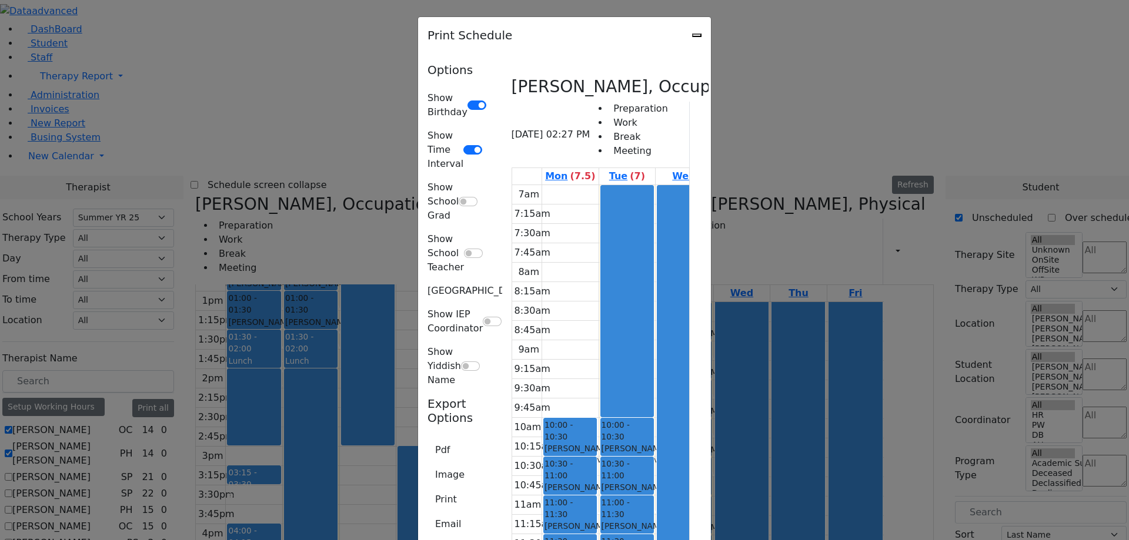
scroll to position [0, 0]
click at [427, 489] on button "Print" at bounding box center [445, 500] width 37 height 22
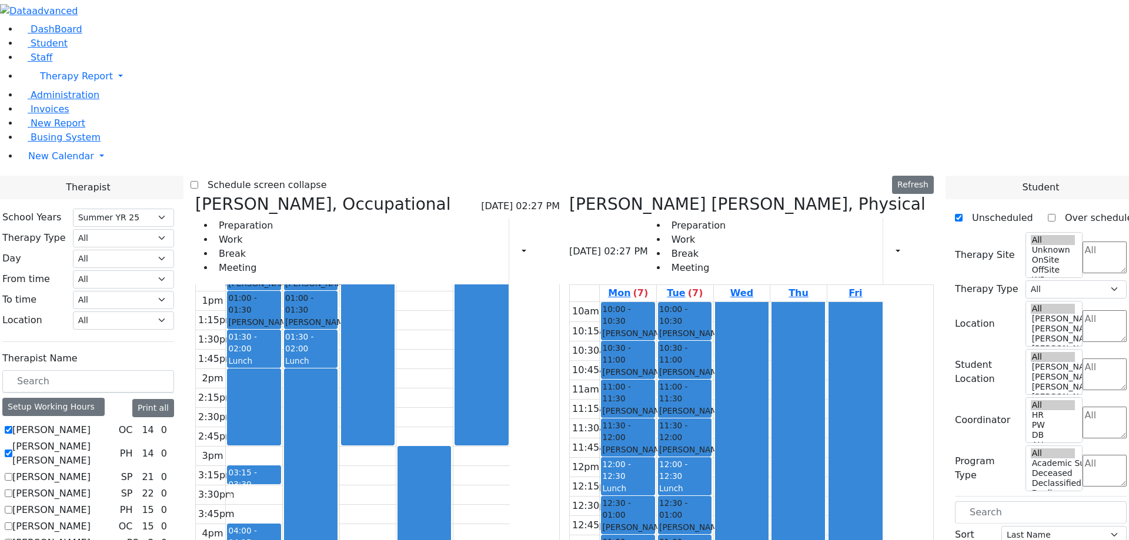
click at [545, 246] on icon at bounding box center [545, 251] width 0 height 11
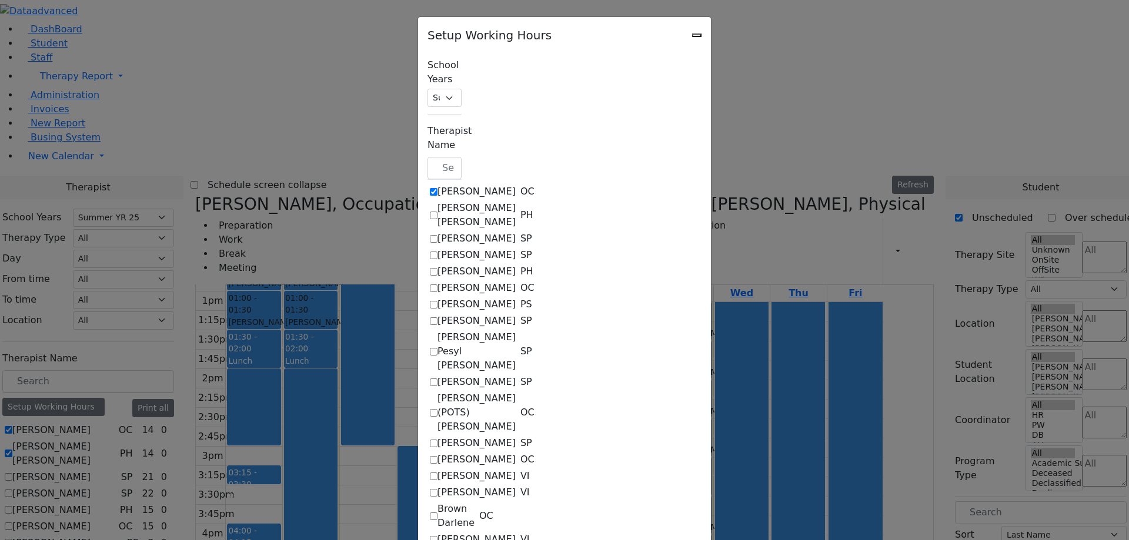
checkbox input "true"
select select "14:00:00"
select select "33"
select select "15:00:00"
select select "19:00:00"
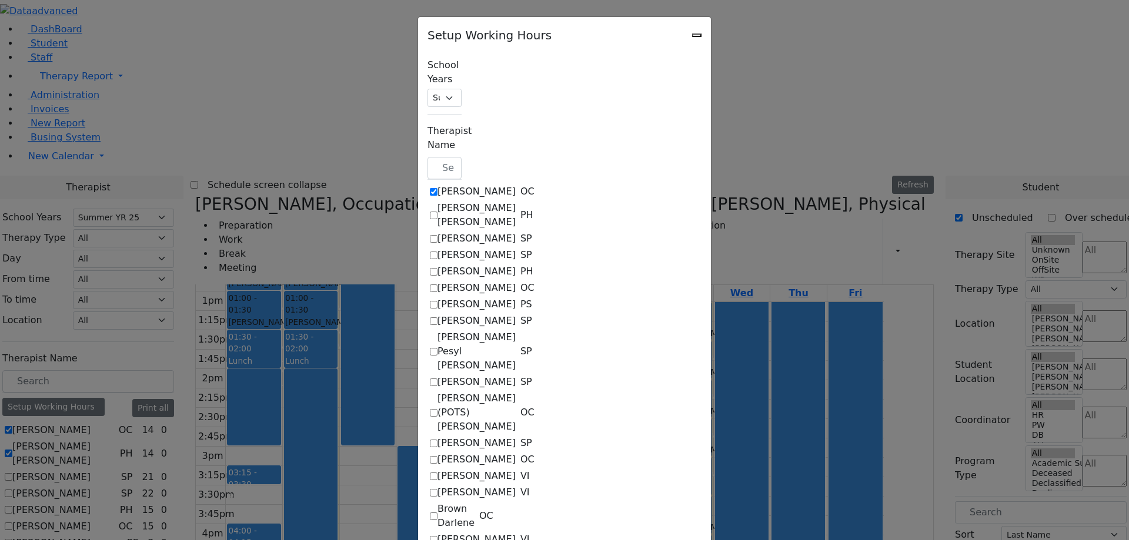
select select "1"
select select "10:00:00"
select select "14:00:00"
select select "33"
select select "15:00:00"
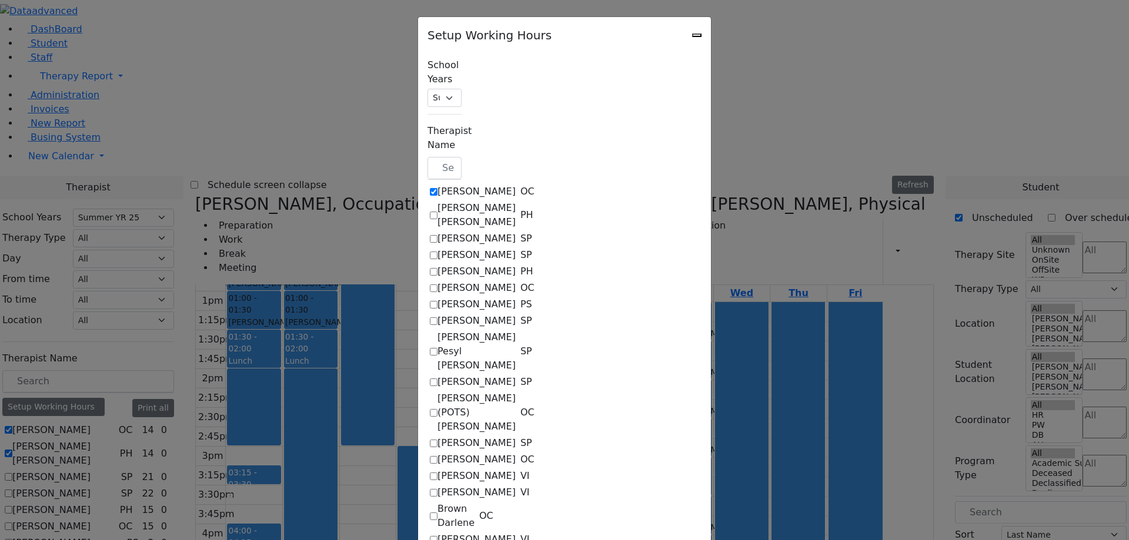
select select "19:00:00"
select select "15:00:00"
select select "1"
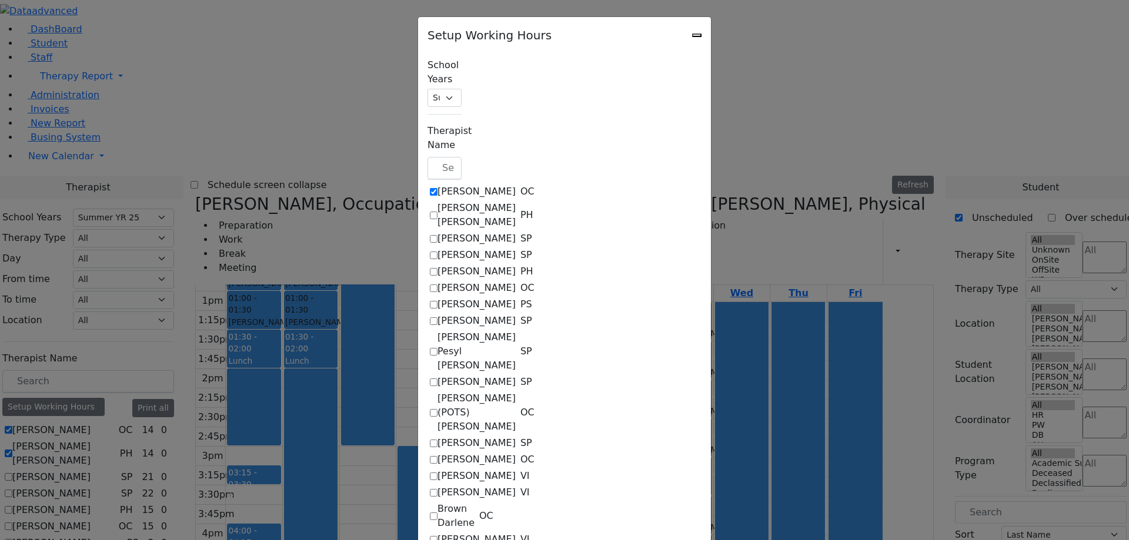
select select "15:00:00"
select select "19:00:00"
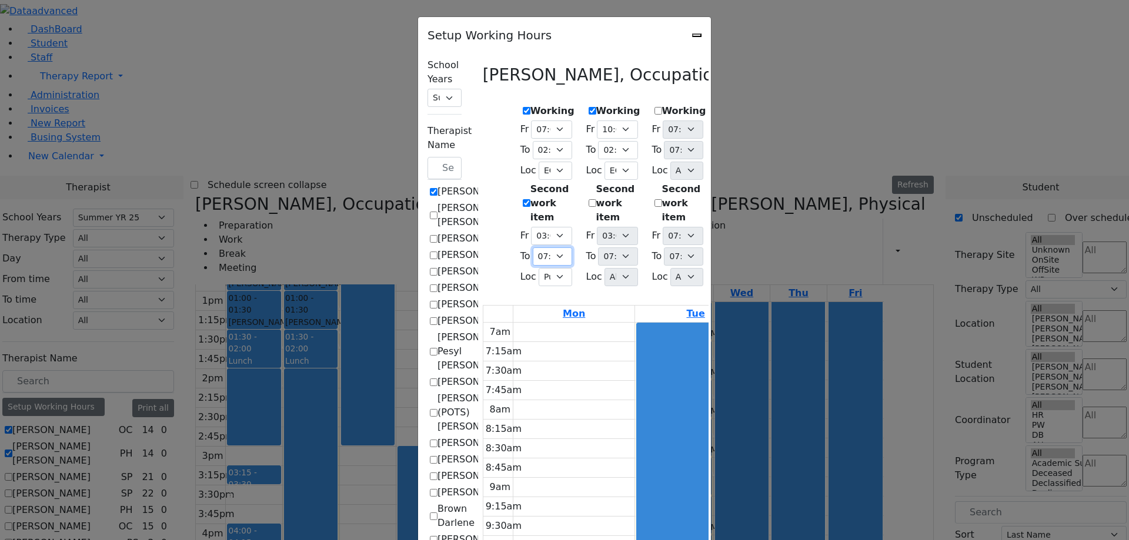
click at [533, 248] on select "07:15 AM 07:30 AM 07:45 AM 08:00 AM 08:15 AM 08:30 AM 08:45 AM 09:00 AM 09:15 A…" at bounding box center [552, 257] width 39 height 18
select select "17:00:00"
click at [533, 248] on select "07:15 AM 07:30 AM 07:45 AM 08:00 AM 08:15 AM 08:30 AM 08:45 AM 09:00 AM 09:15 A…" at bounding box center [552, 257] width 39 height 18
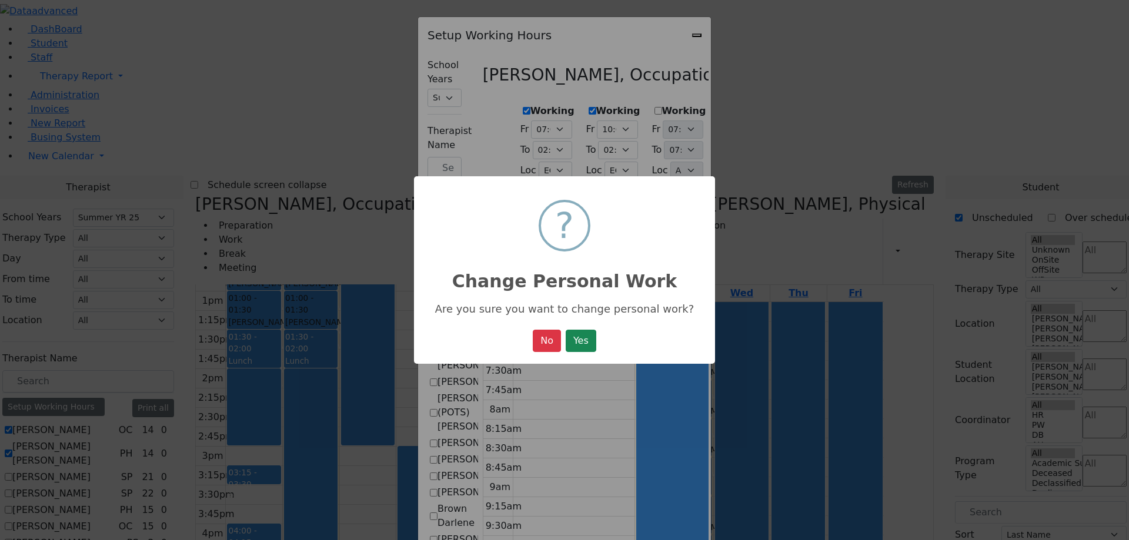
click at [582, 349] on button "Yes" at bounding box center [581, 341] width 31 height 22
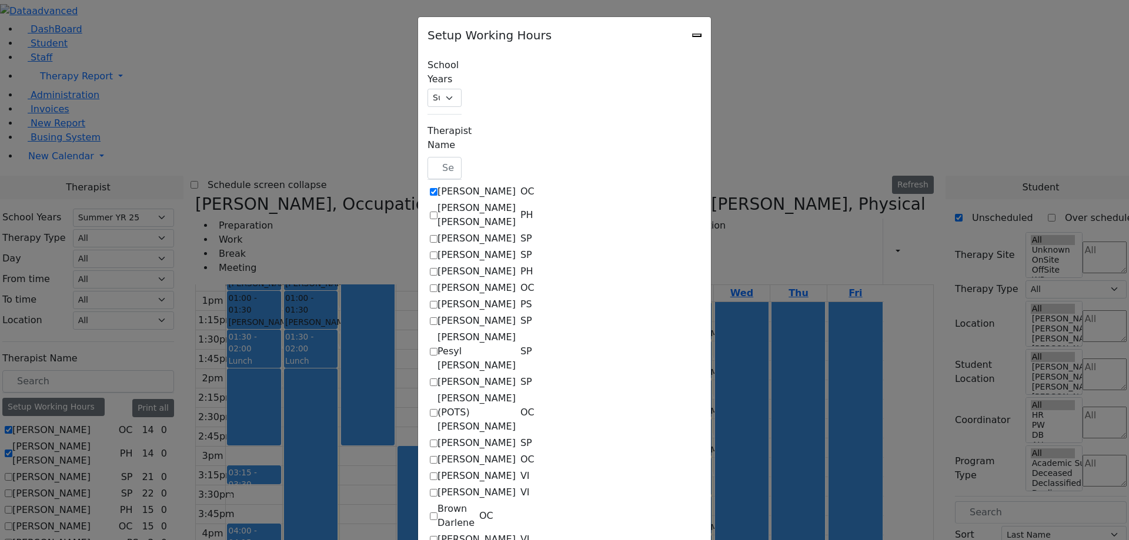
select select "14:00:00"
select select "33"
select select "15:00:00"
select select "17:00:00"
select select "1"
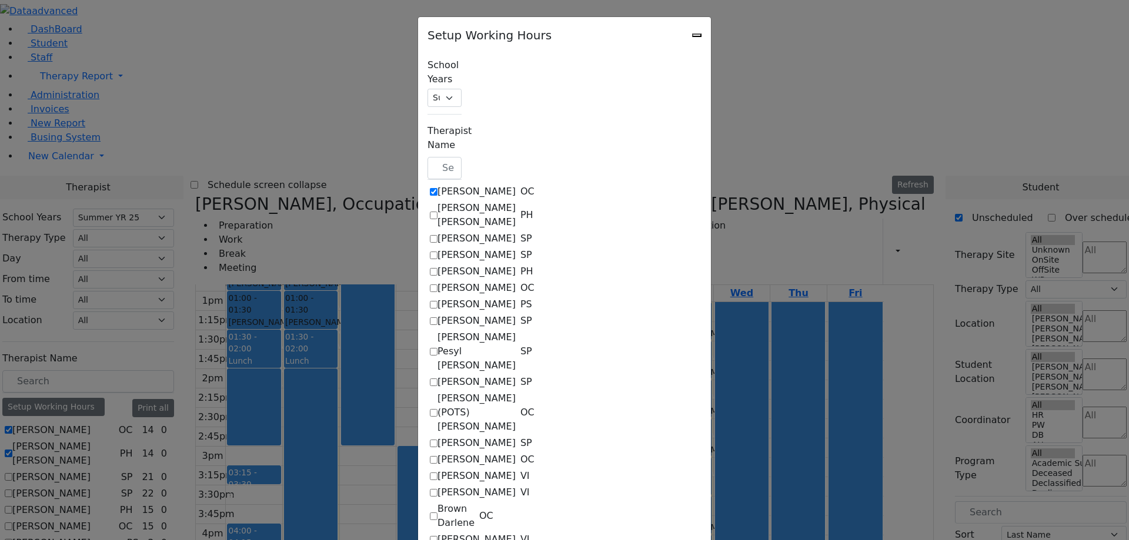
select select "10:00:00"
select select "14:00:00"
select select "33"
select select "15:00:00"
select select "19:00:00"
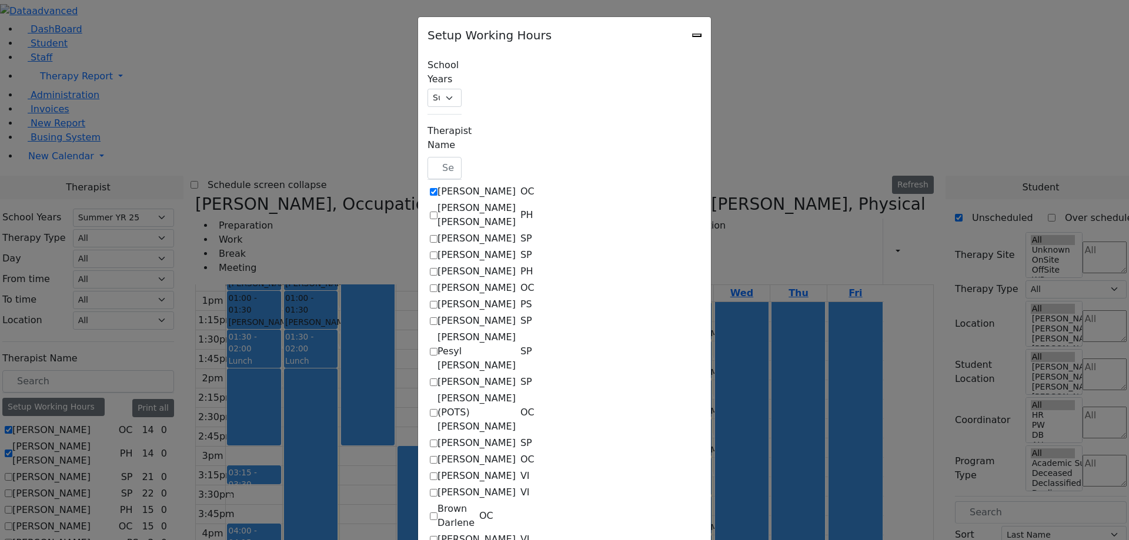
select select "19:00:00"
select select "15:00:00"
select select "1"
select select "15:00:00"
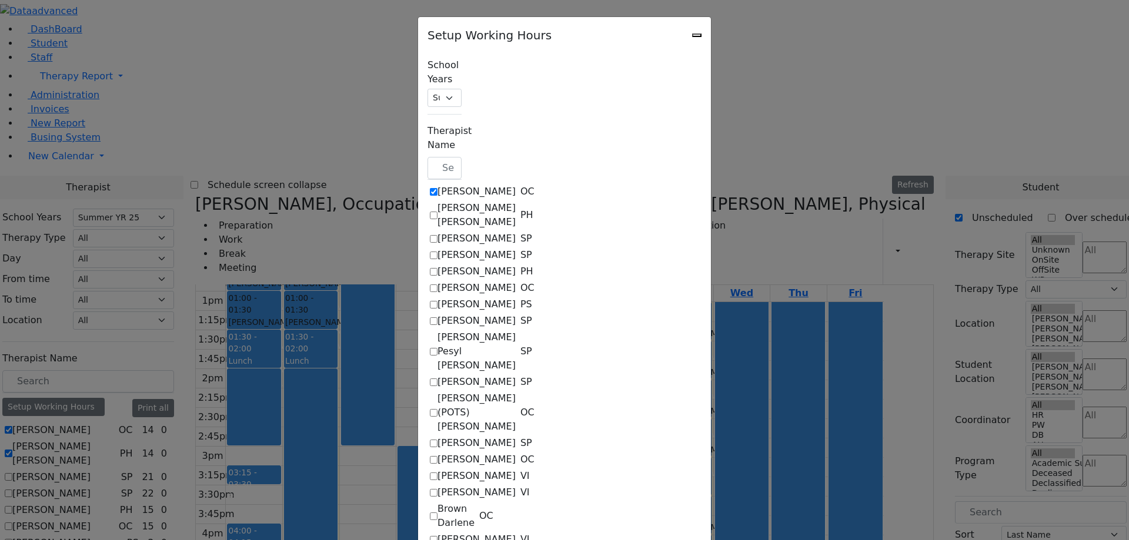
select select "19:00:00"
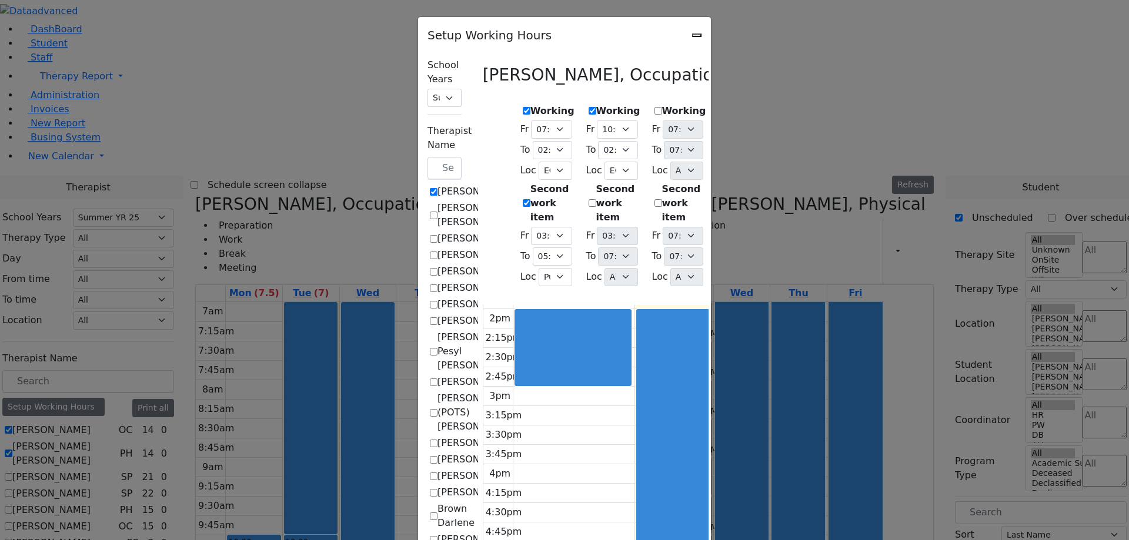
scroll to position [11, 0]
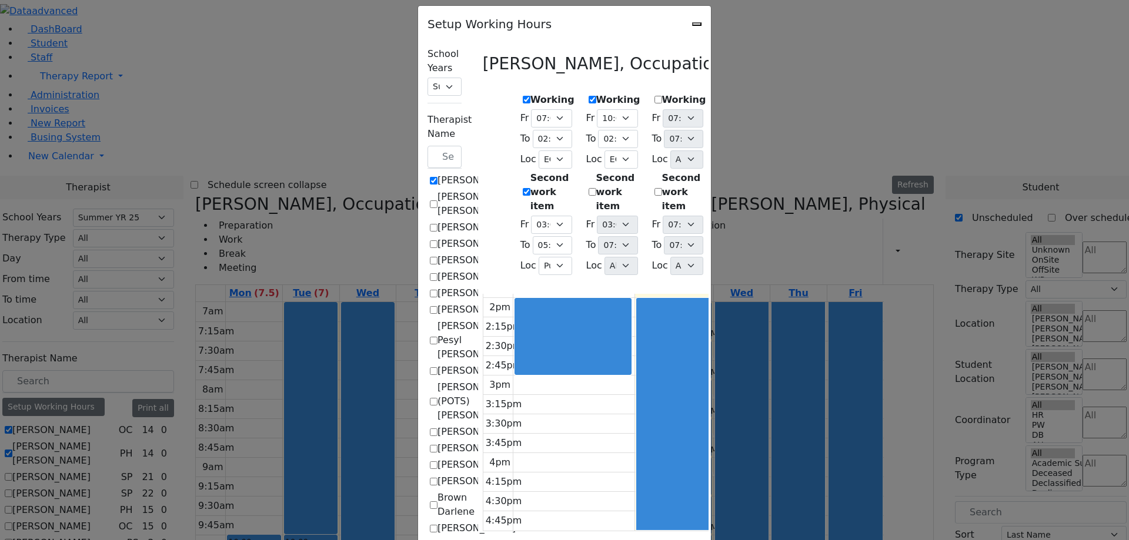
click at [697, 24] on icon "Close" at bounding box center [697, 24] width 0 height 0
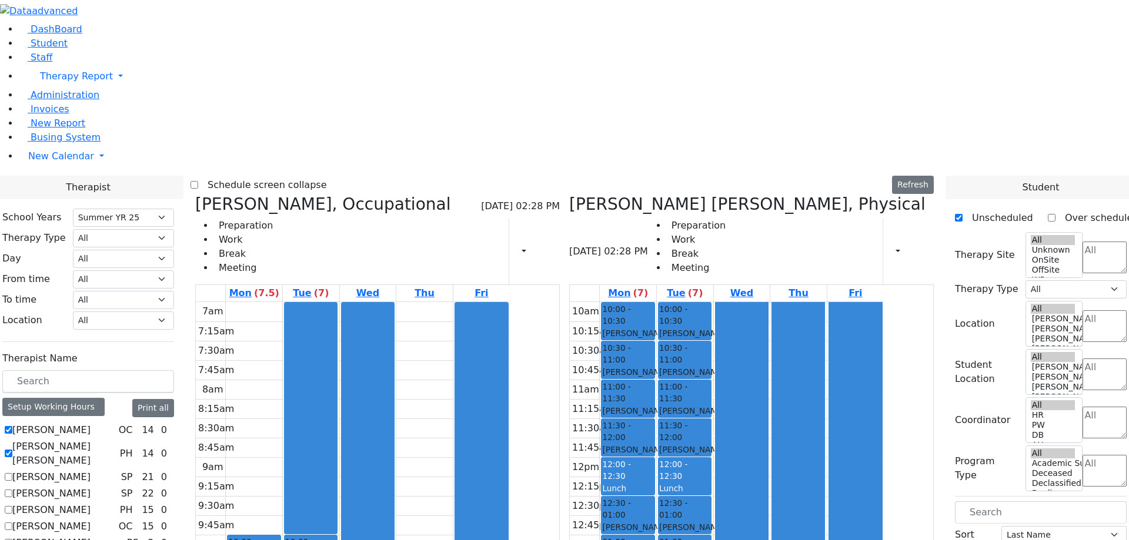
scroll to position [323, 0]
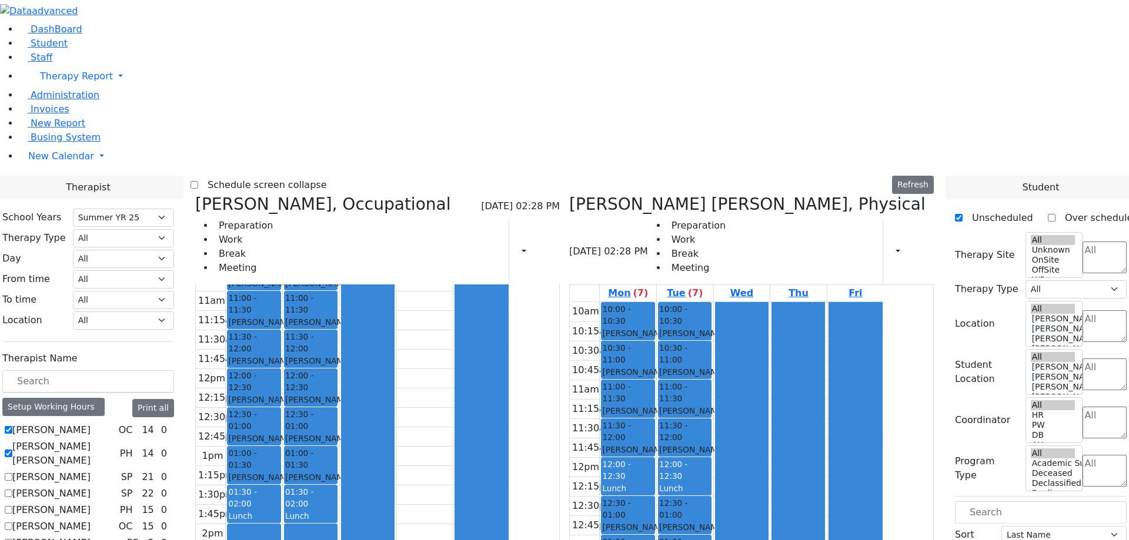
click at [545, 246] on icon at bounding box center [545, 251] width 0 height 11
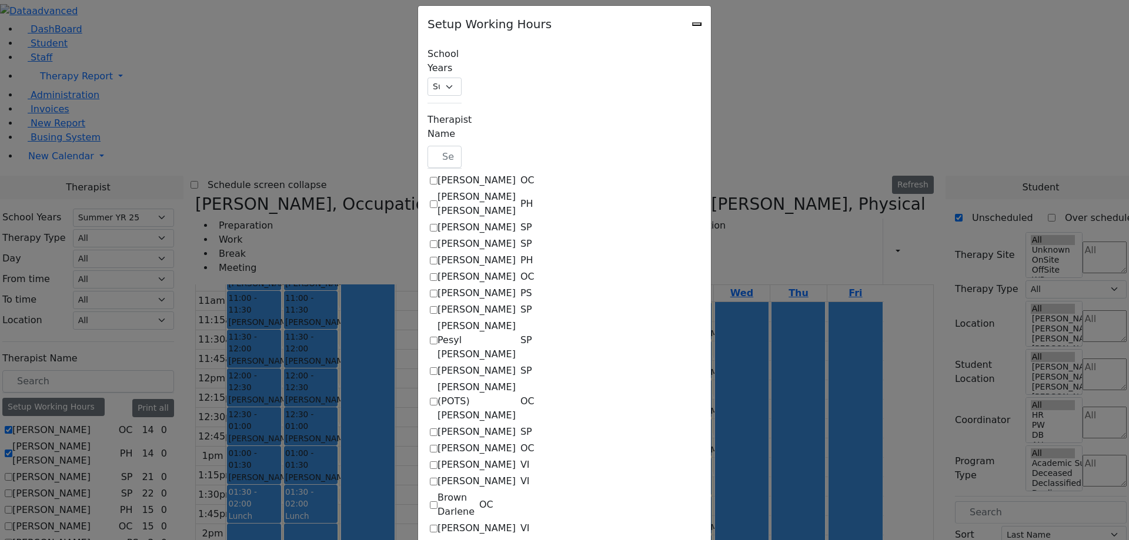
scroll to position [0, 0]
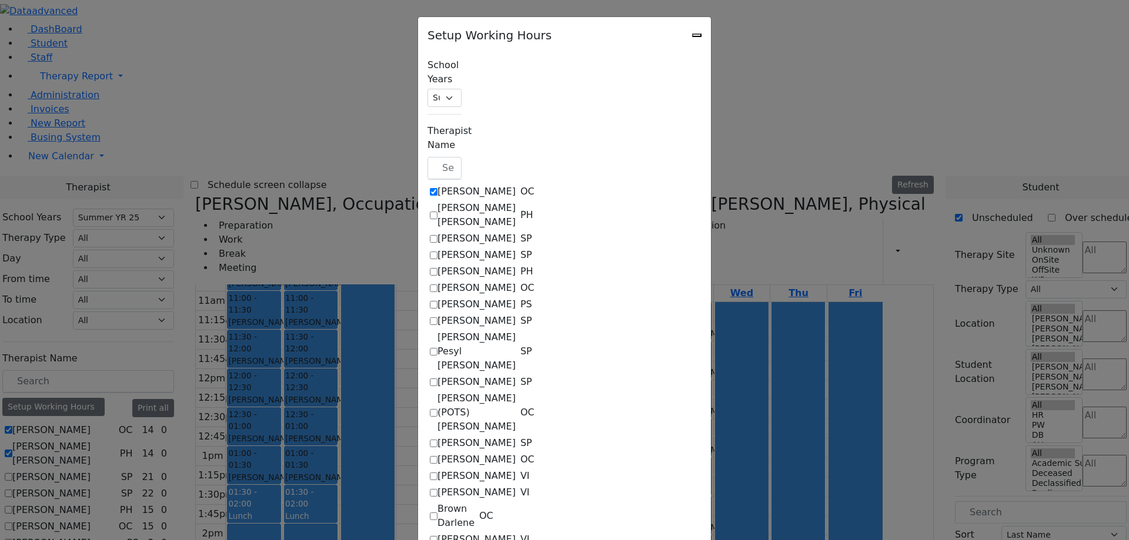
checkbox input "true"
select select "14:00:00"
select select "33"
select select "15:00:00"
select select "17:00:00"
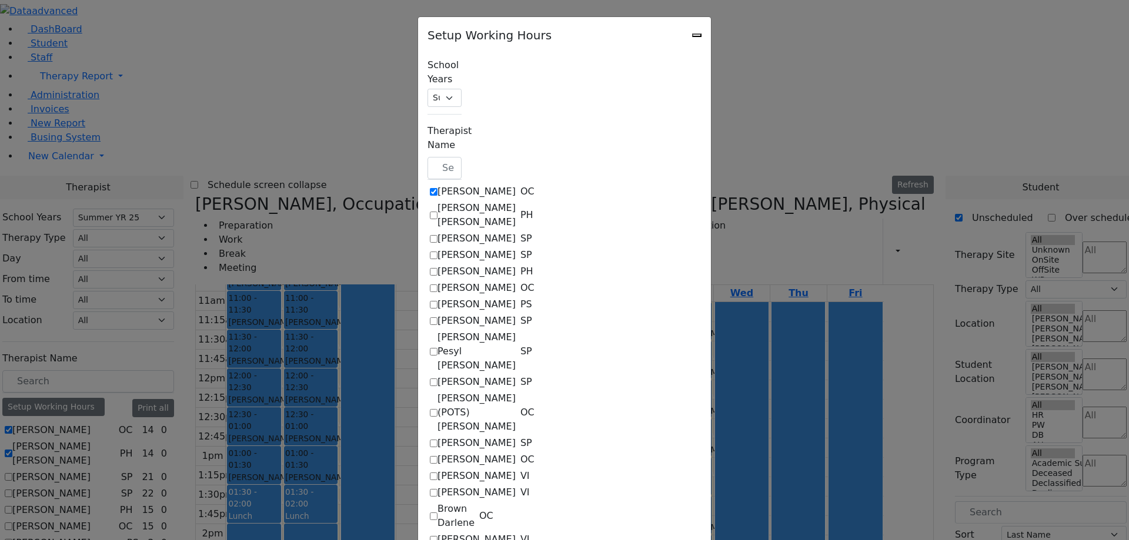
select select "1"
select select "10:00:00"
select select "14:00:00"
select select "33"
select select "15:00:00"
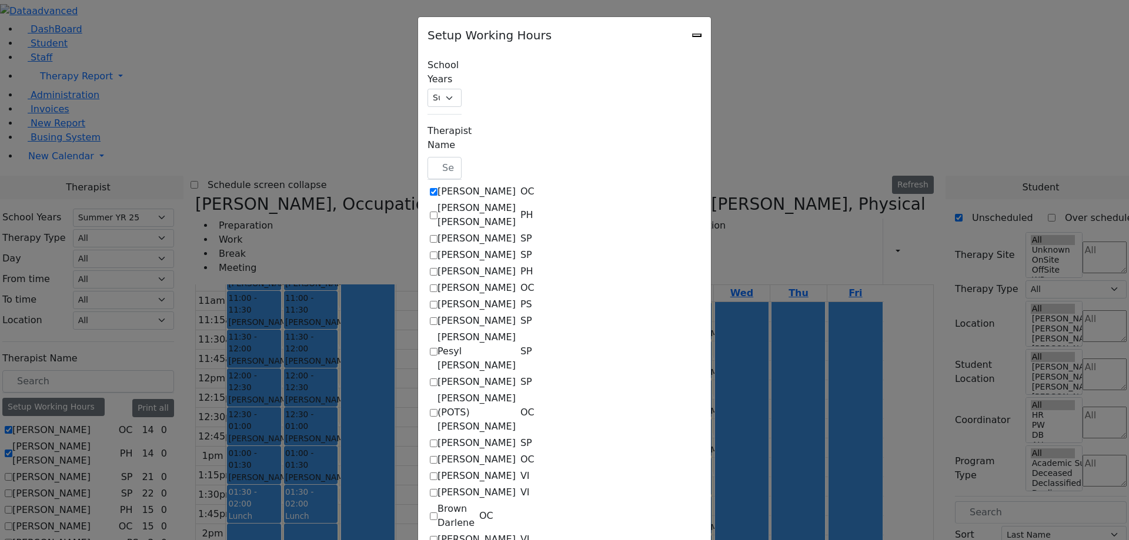
select select "19:00:00"
select select "15:00:00"
select select "1"
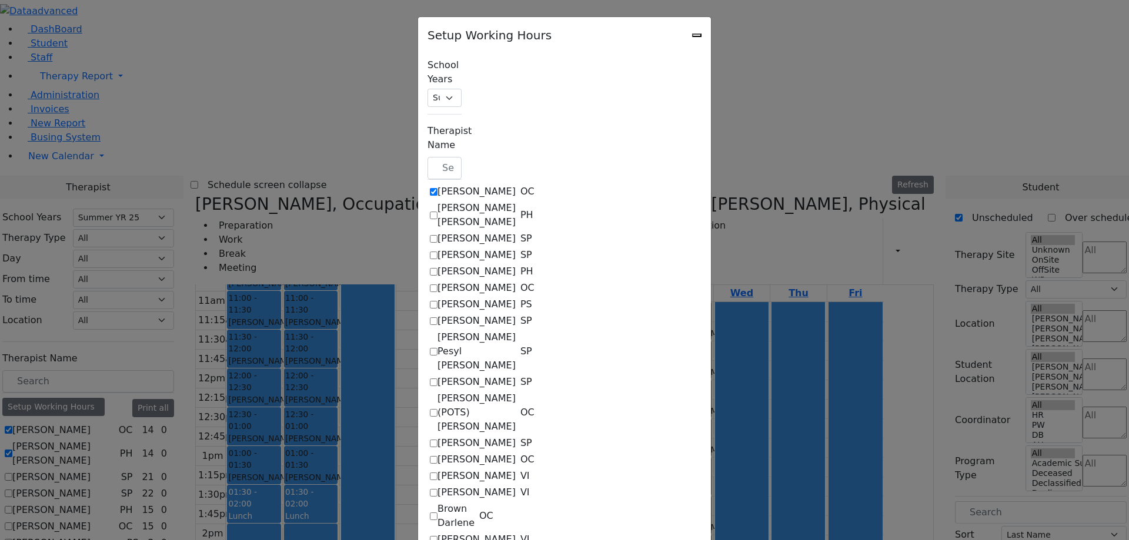
select select "15:00:00"
select select "19:00:00"
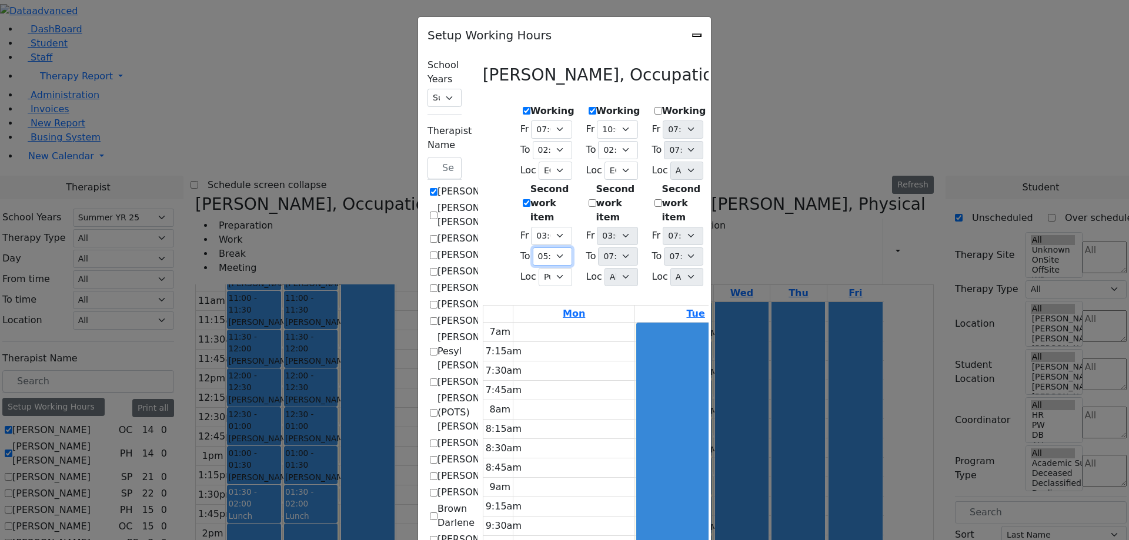
click at [533, 248] on select "07:15 AM 07:30 AM 07:45 AM 08:00 AM 08:15 AM 08:30 AM 08:45 AM 09:00 AM 09:15 A…" at bounding box center [552, 257] width 39 height 18
click at [697, 35] on icon "Close" at bounding box center [697, 35] width 0 height 0
checkbox input "false"
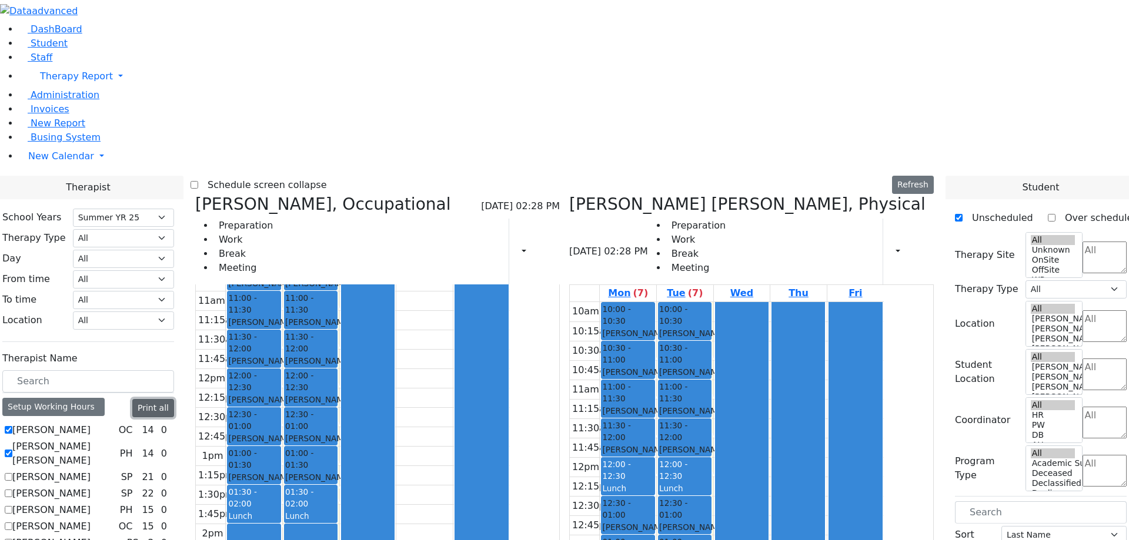
click at [174, 399] on button "Print all" at bounding box center [153, 408] width 42 height 18
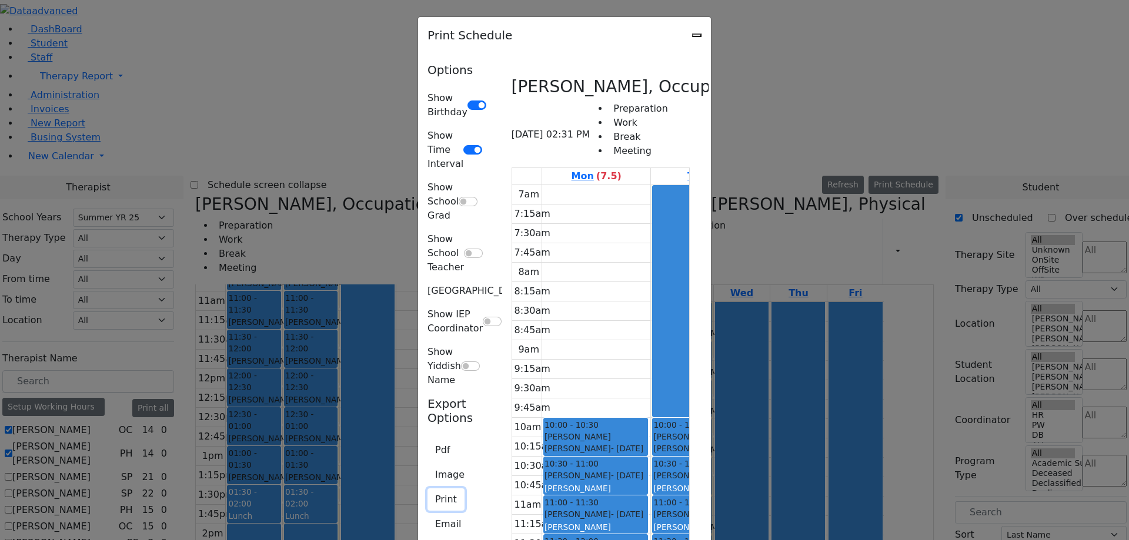
click at [427, 489] on button "Print" at bounding box center [445, 500] width 37 height 22
